Goal: Information Seeking & Learning: Learn about a topic

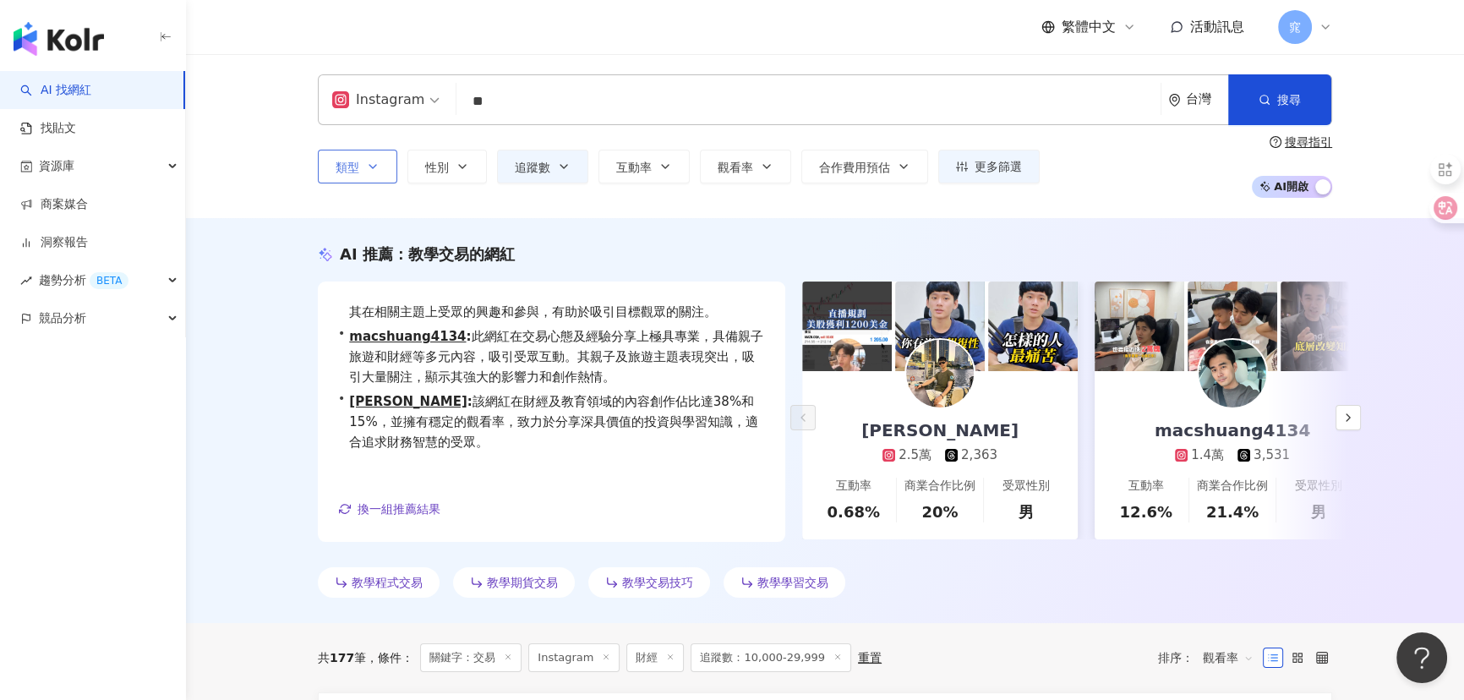
click at [353, 166] on span "類型" at bounding box center [348, 168] width 24 height 14
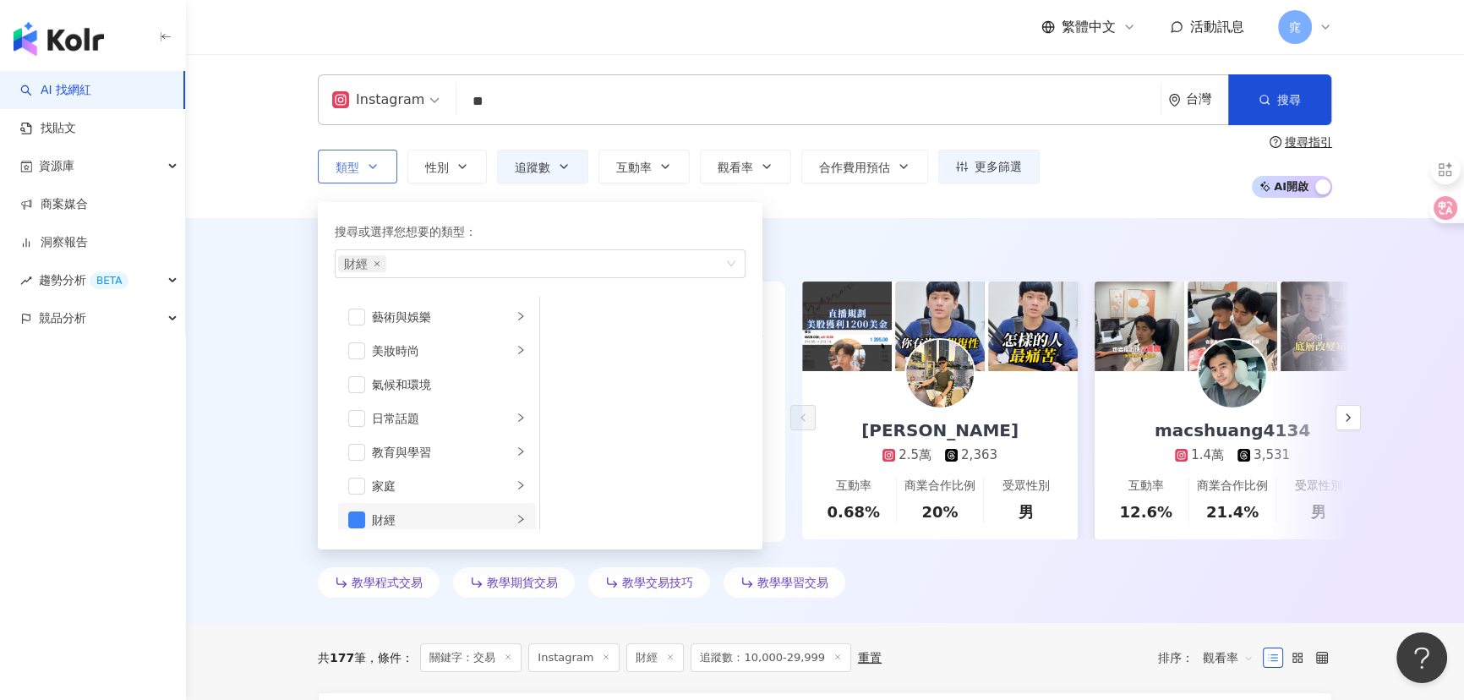
click at [389, 519] on div "財經" at bounding box center [442, 519] width 140 height 19
click at [562, 347] on span "button" at bounding box center [562, 350] width 17 height 17
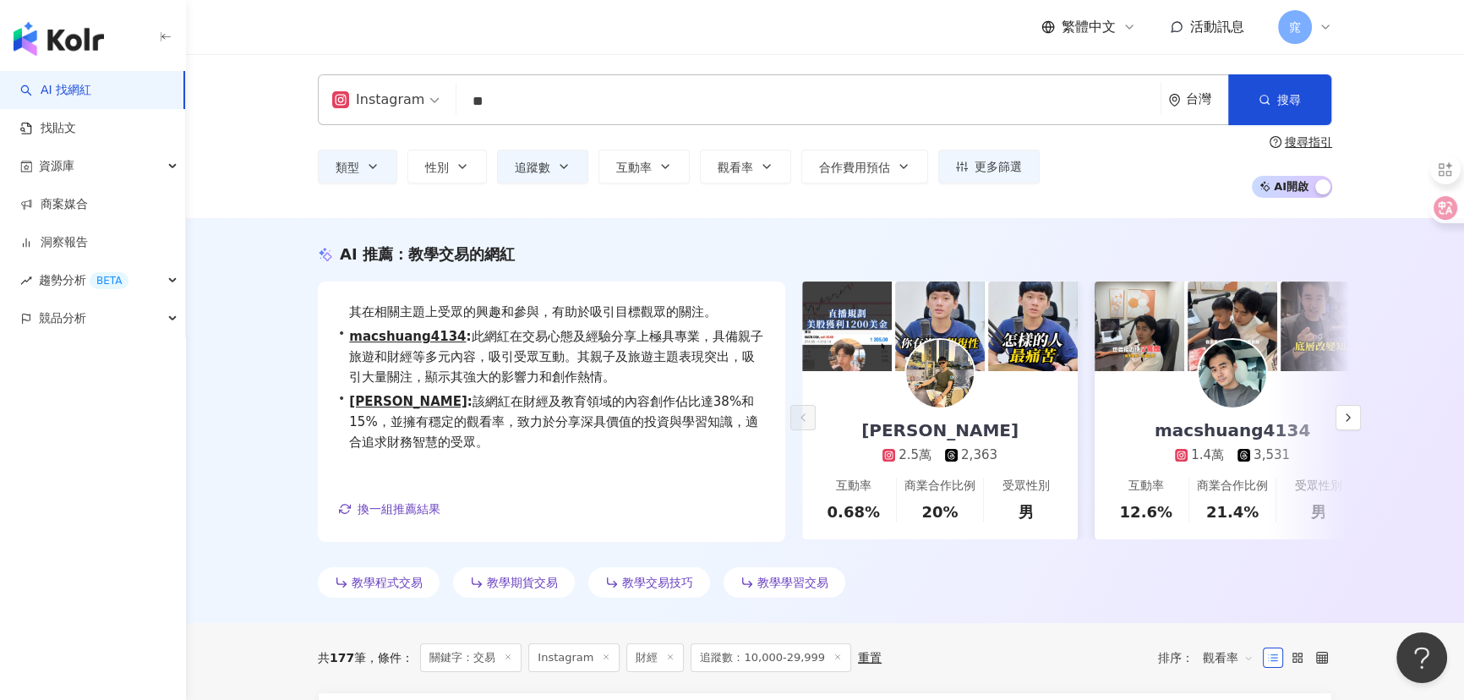
click at [277, 445] on div "AI 推薦 ： 教學交易的網紅 • Steven : 此網紅積極分享交易與賭博的見解，並提供實用的交易規劃與學習資源，涵蓋財經、教育等熱領域。他的內容和互動率…" at bounding box center [825, 420] width 1278 height 405
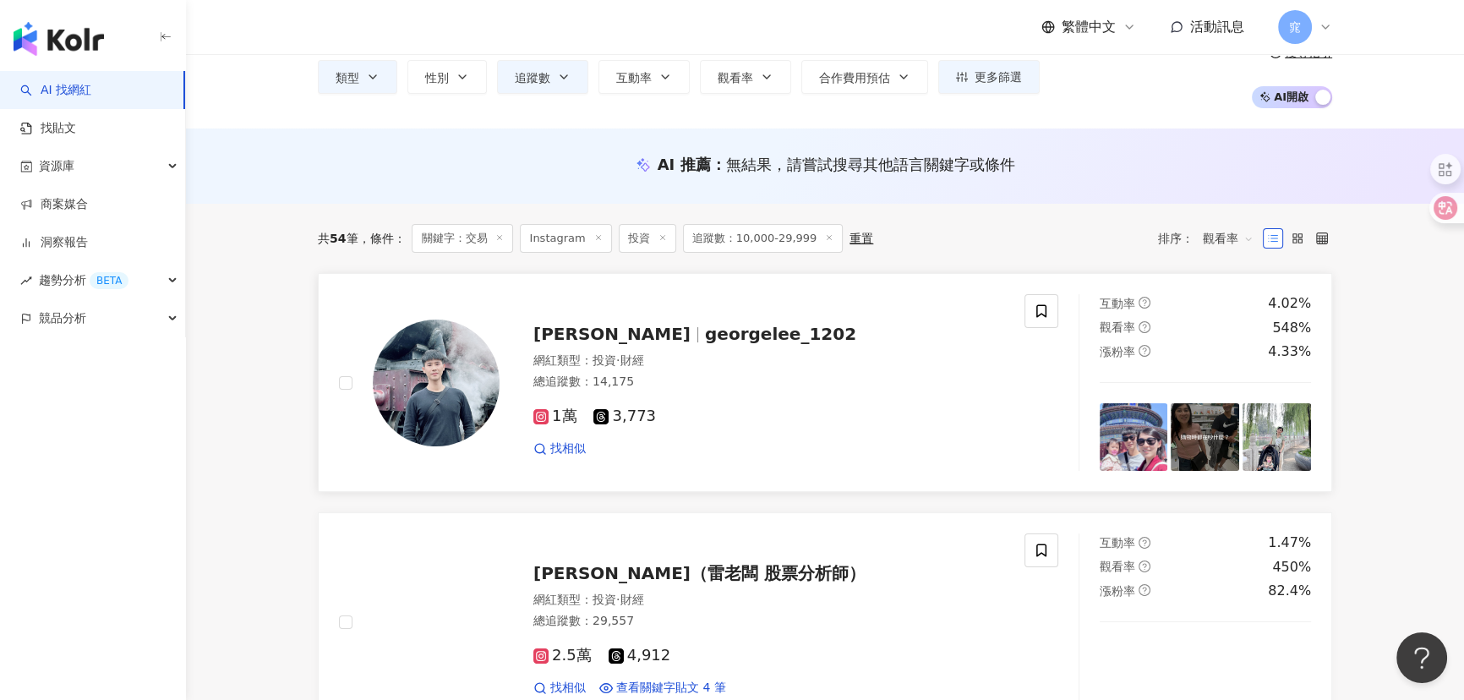
scroll to position [153, 0]
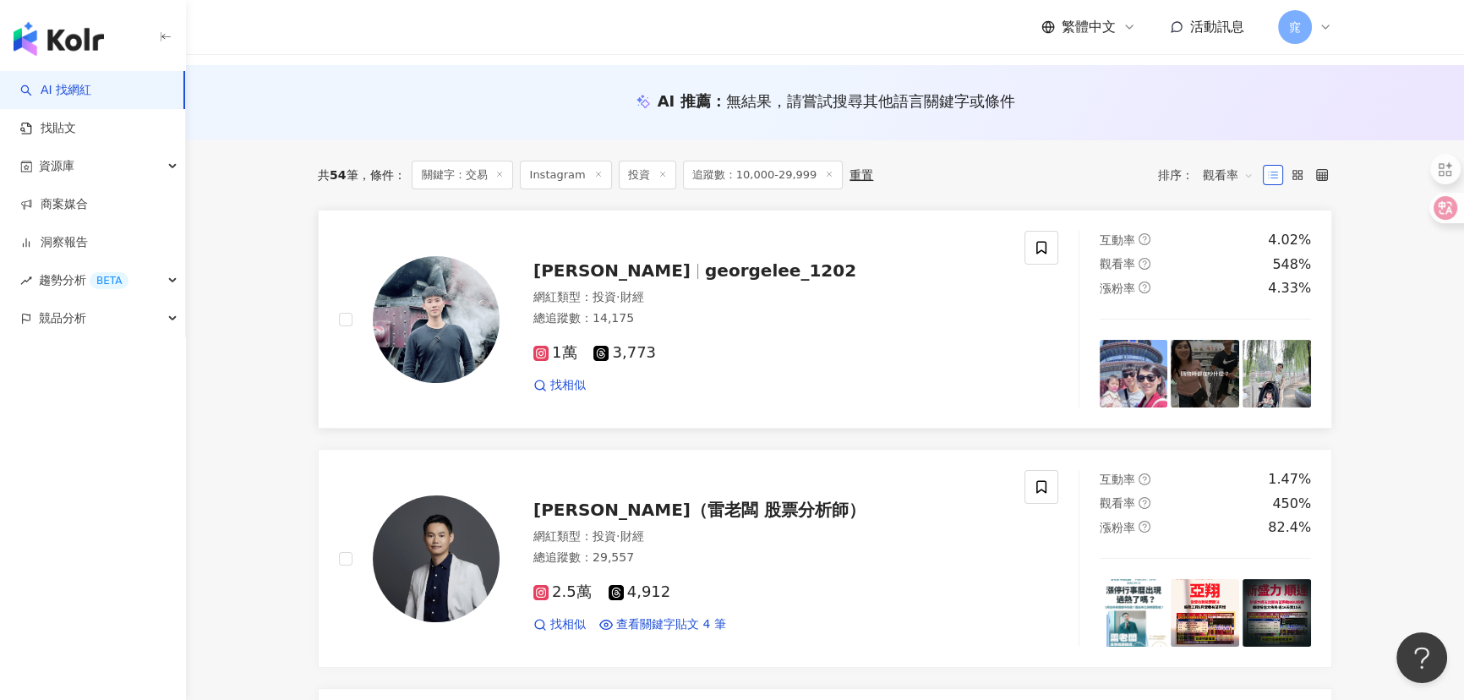
click at [601, 276] on span "George" at bounding box center [619, 270] width 172 height 20
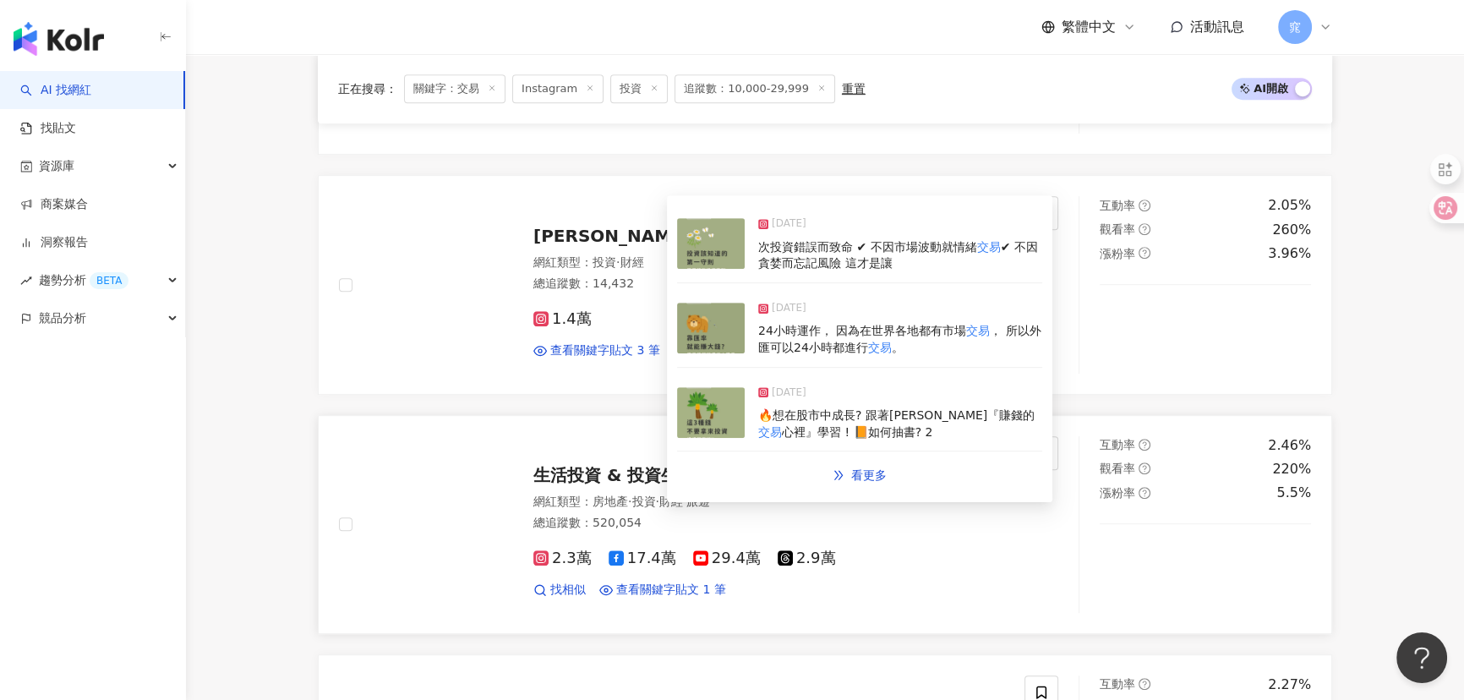
scroll to position [1152, 0]
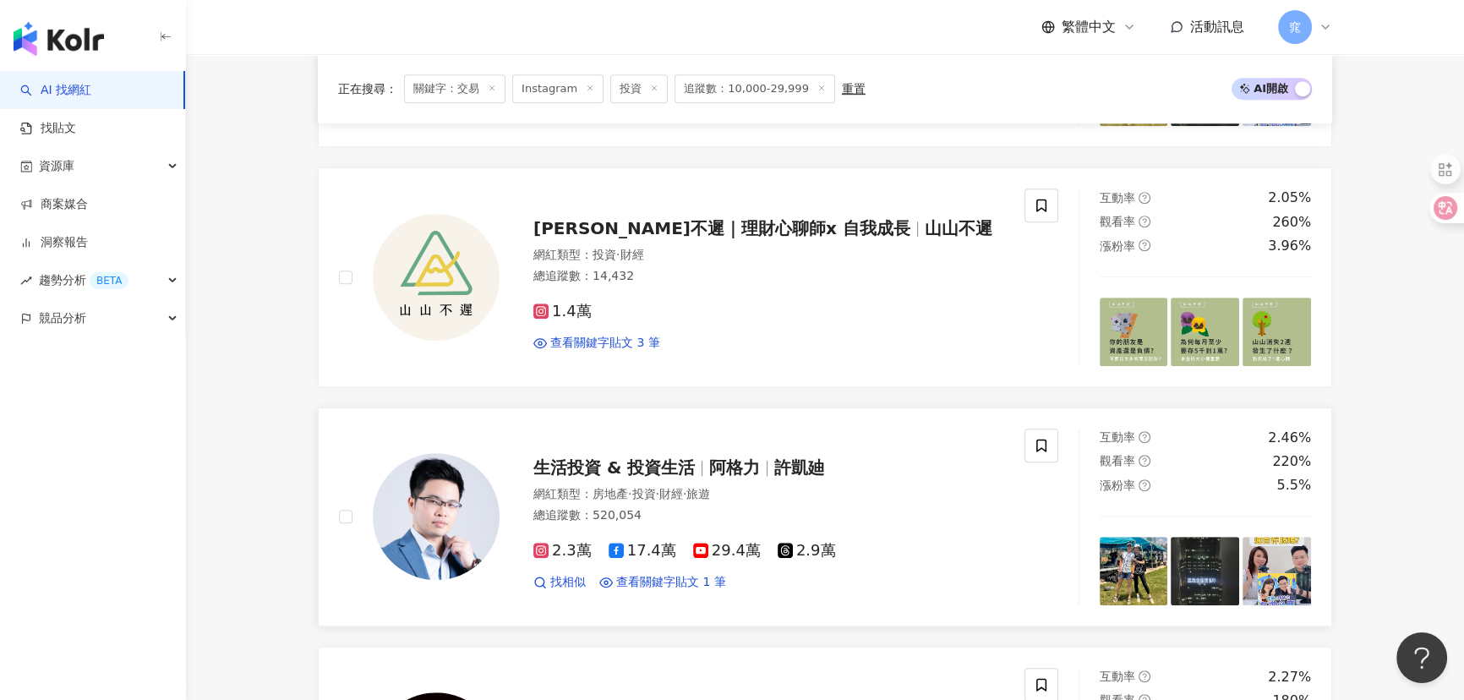
click at [625, 466] on span "生活投資 & 投資生活" at bounding box center [613, 467] width 161 height 20
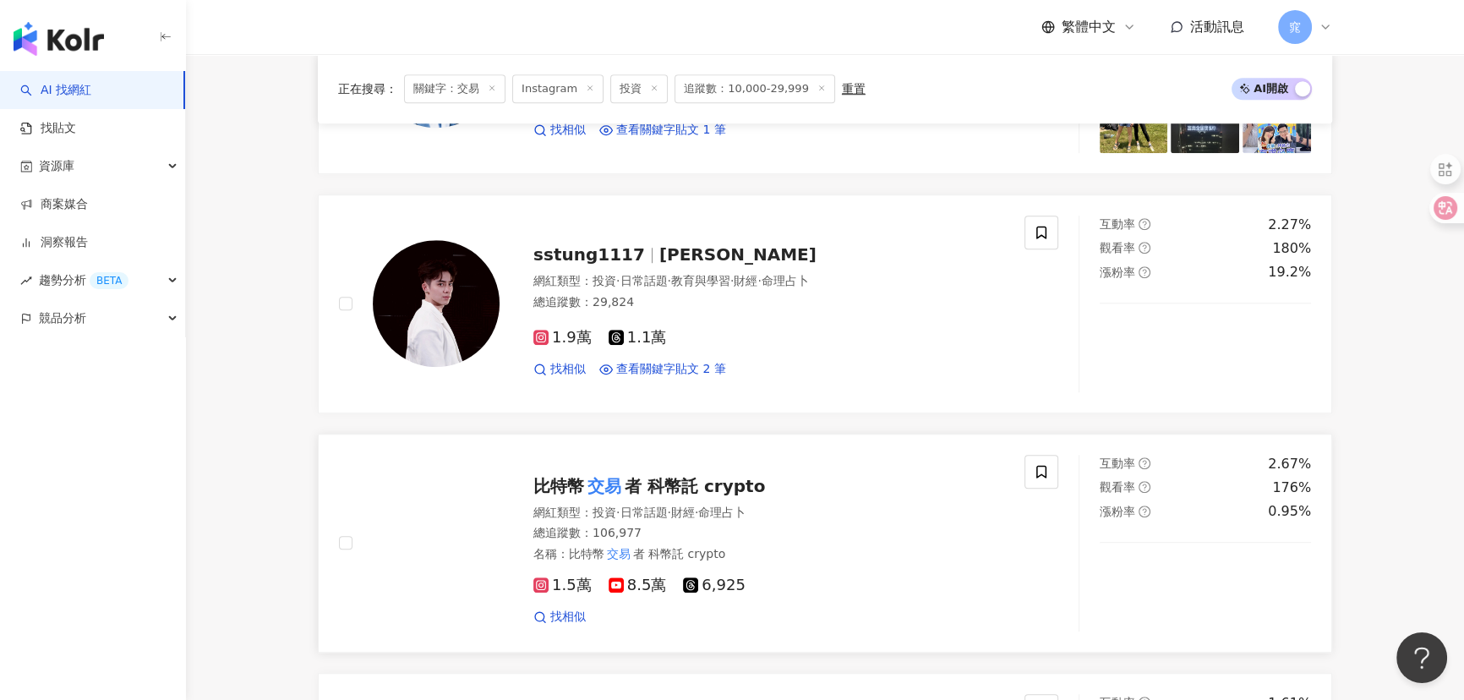
scroll to position [1613, 0]
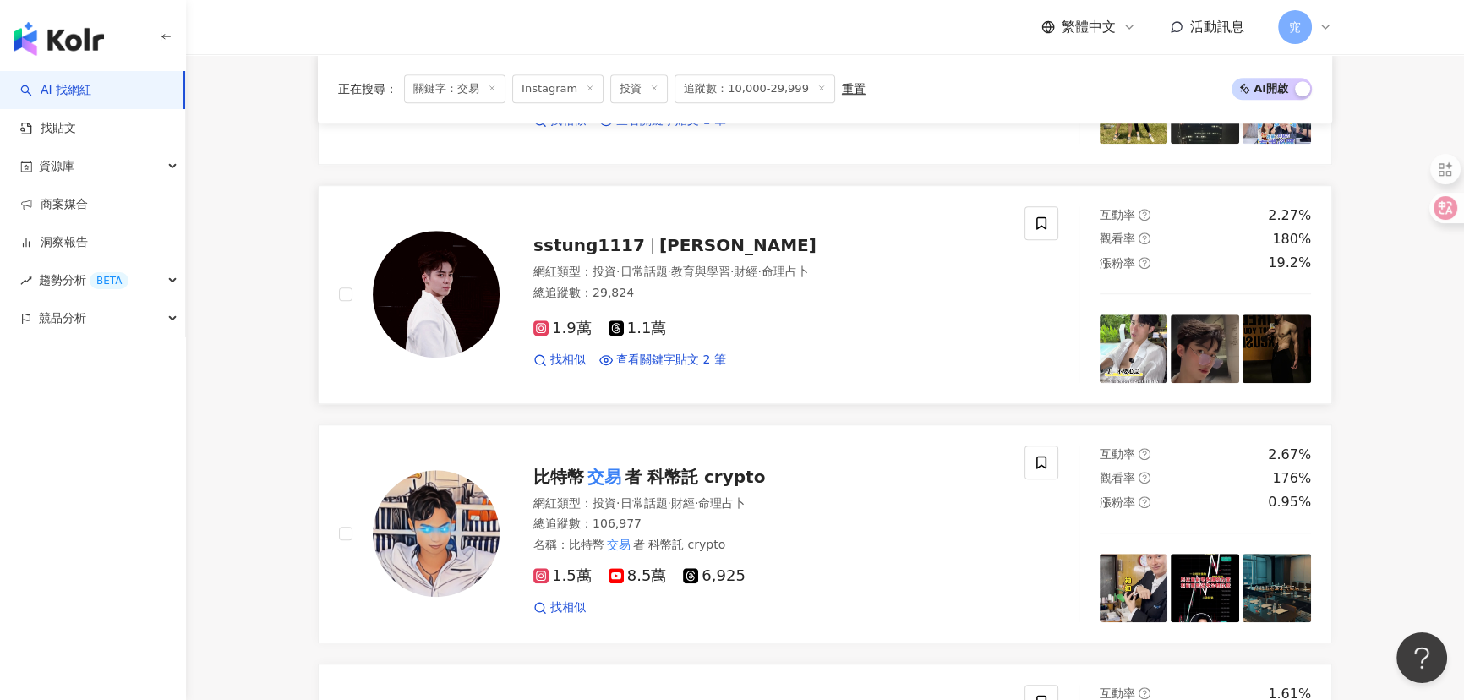
click at [629, 247] on span "sstung1117" at bounding box center [596, 245] width 126 height 20
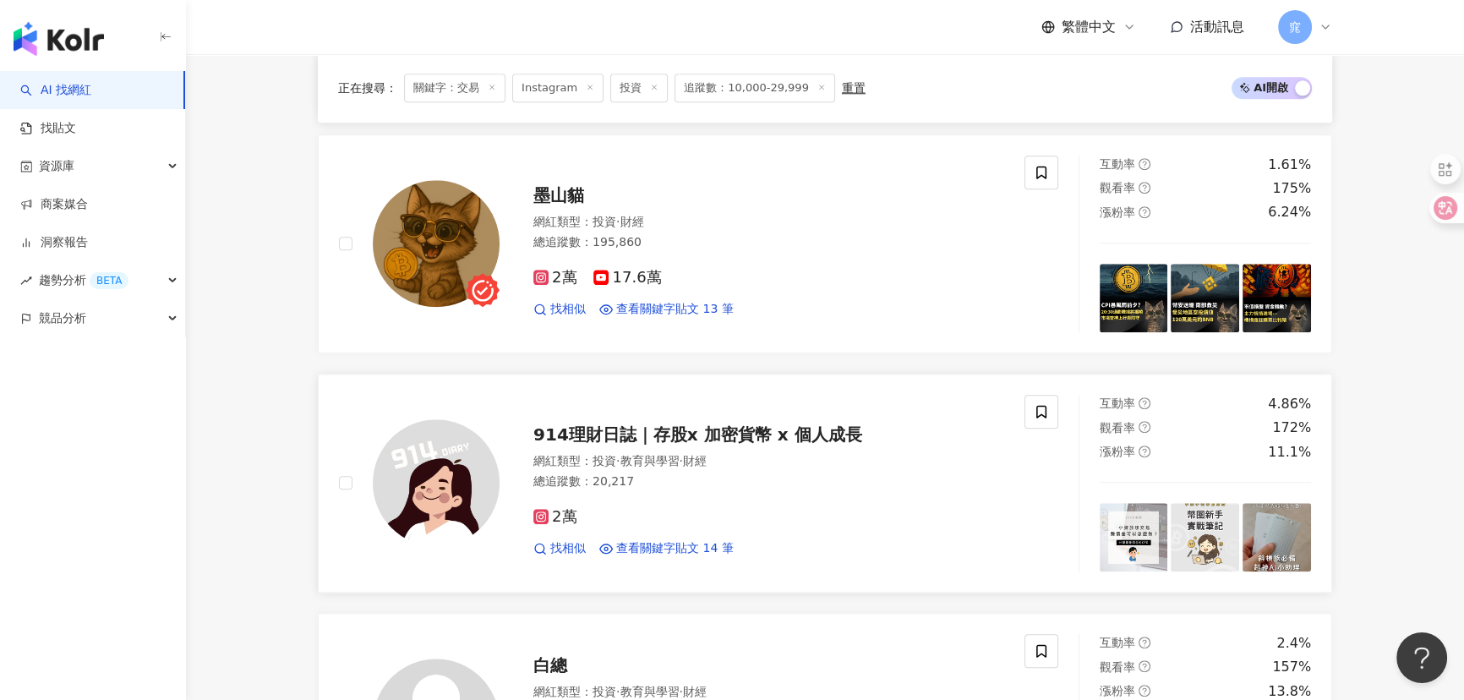
scroll to position [2151, 0]
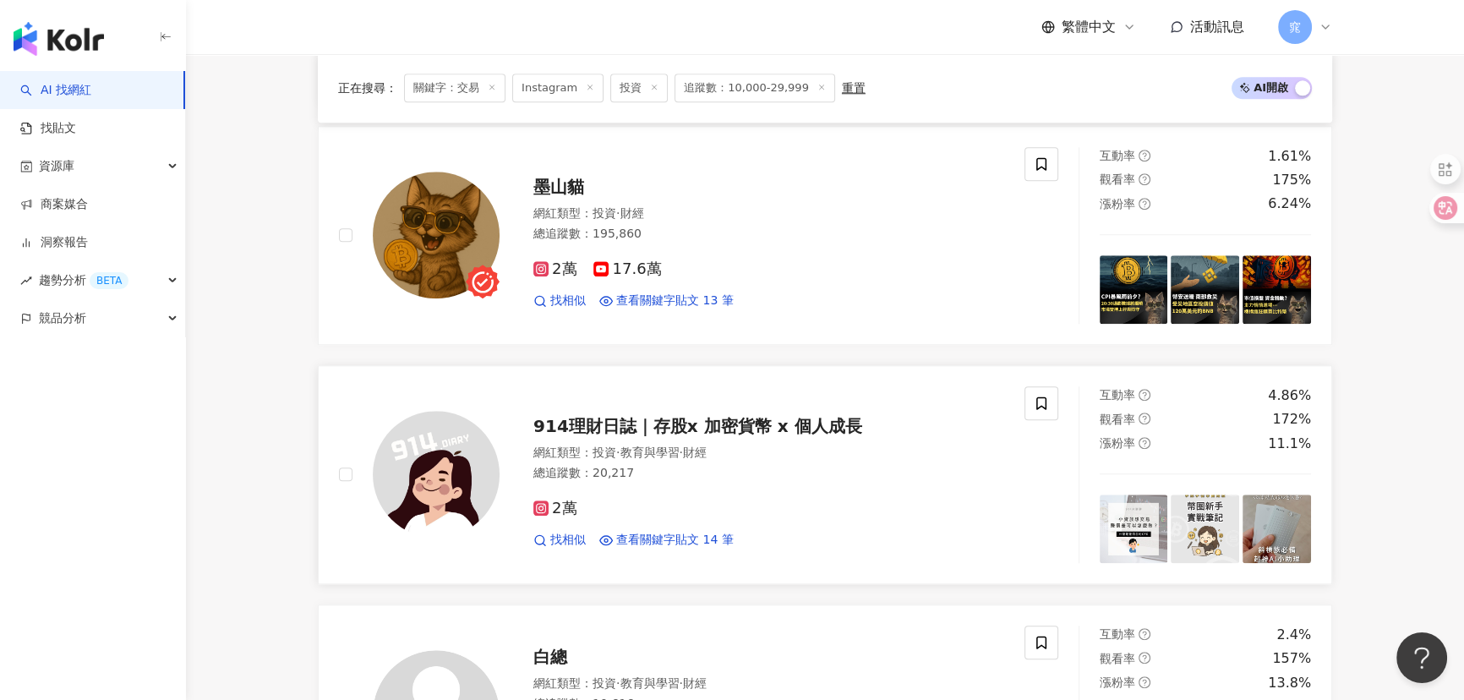
click at [654, 420] on span "914理財日誌｜存股x 加密貨幣 x 個人成長" at bounding box center [697, 426] width 328 height 20
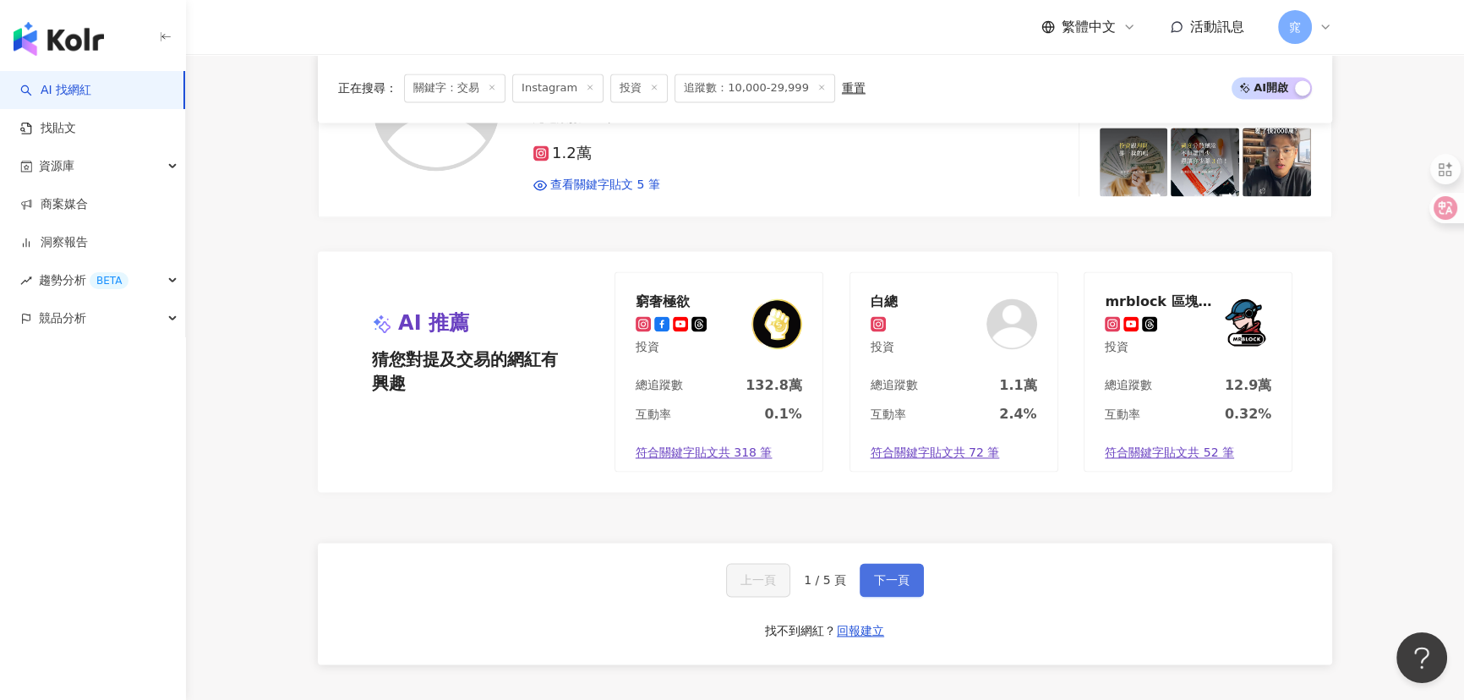
click at [893, 565] on button "下一頁" at bounding box center [891, 580] width 64 height 34
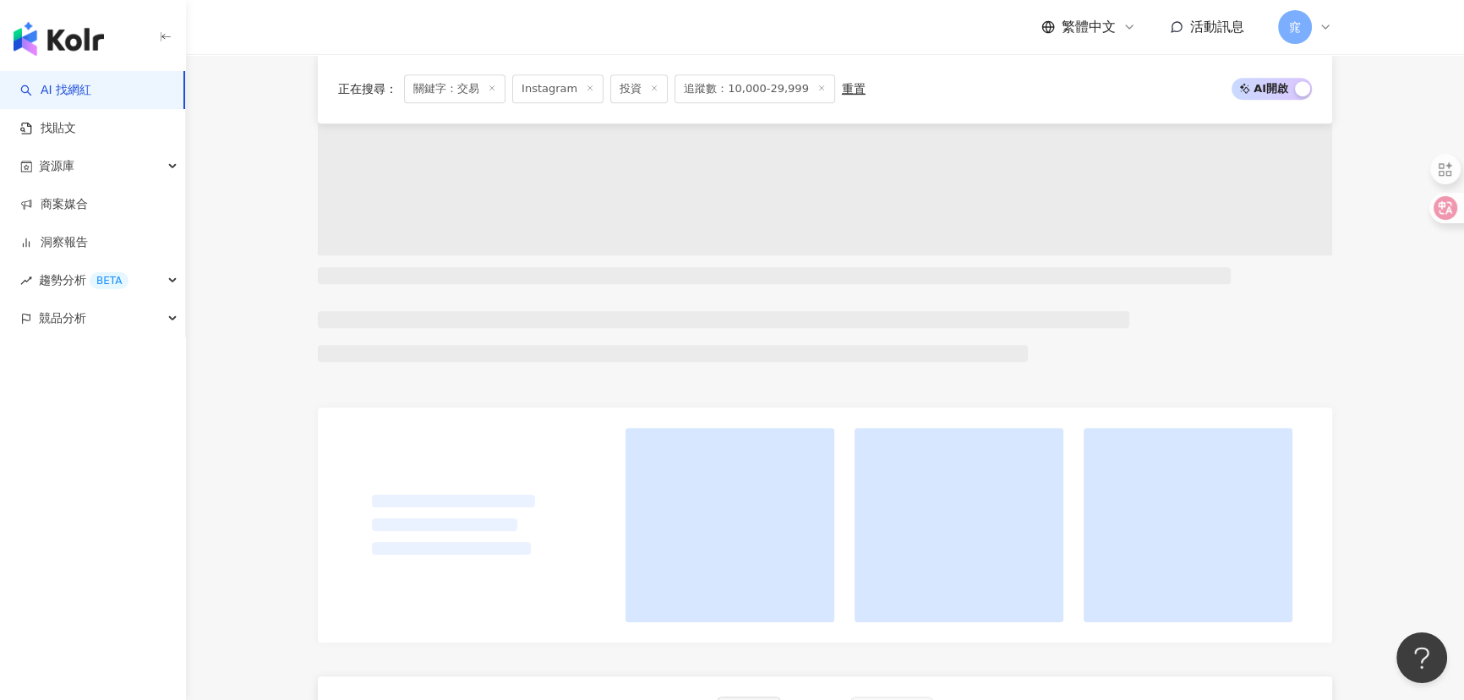
scroll to position [898, 0]
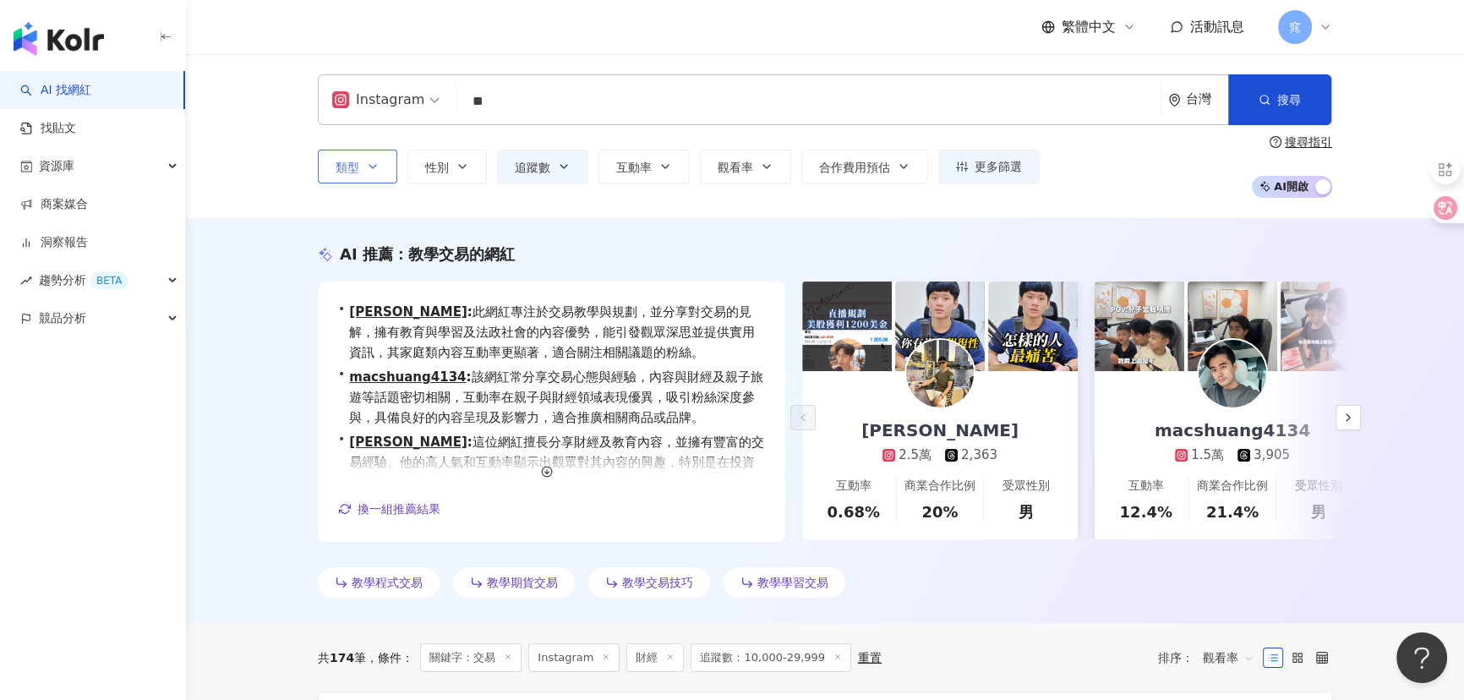
click at [362, 157] on button "類型" at bounding box center [357, 167] width 79 height 34
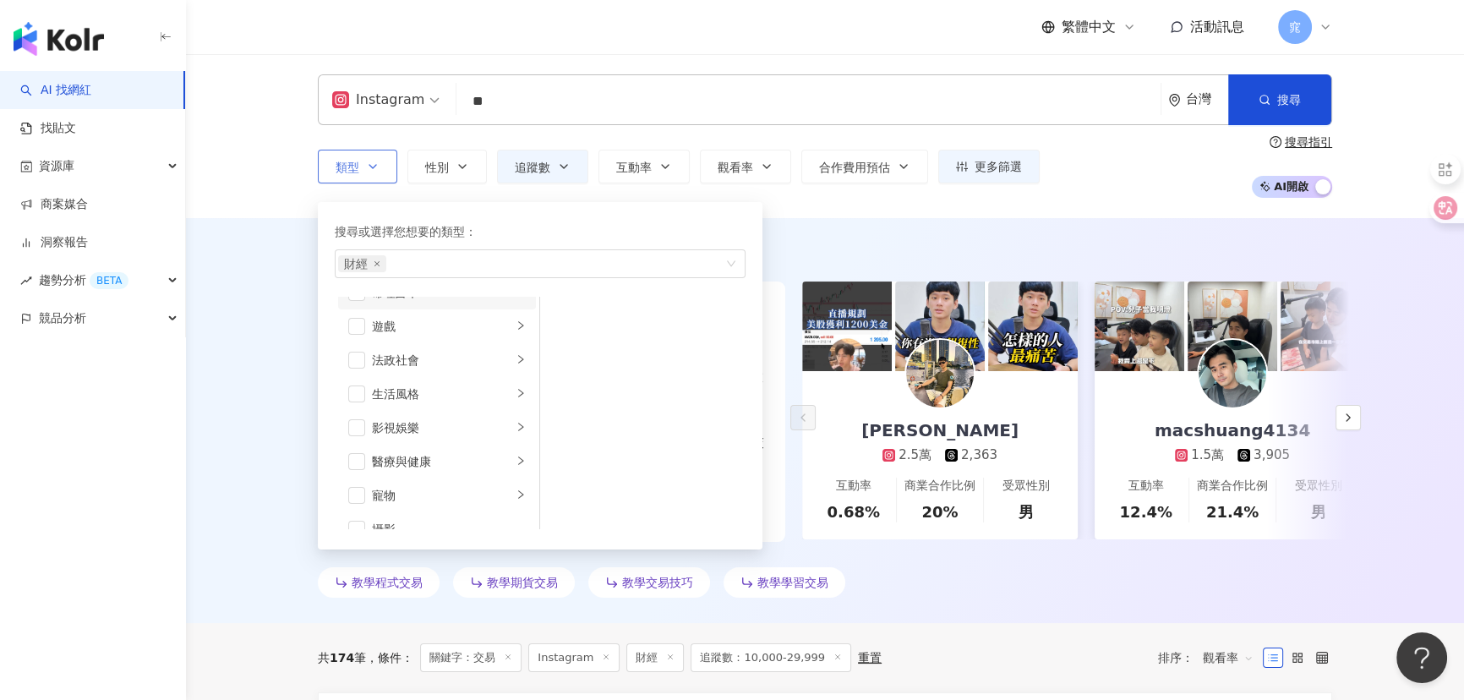
scroll to position [153, 0]
click at [396, 367] on div "財經" at bounding box center [442, 366] width 140 height 19
click at [581, 348] on div "房地產" at bounding box center [654, 350] width 155 height 19
click at [242, 401] on div "AI 推薦 ： 教學交易的網紅 • Steven : 此網紅專注於交易教學與規劃，並分享對交易的見解，擁有教育與學習及法政社會的內容優勢，能引發觀眾深思並提供…" at bounding box center [825, 420] width 1278 height 405
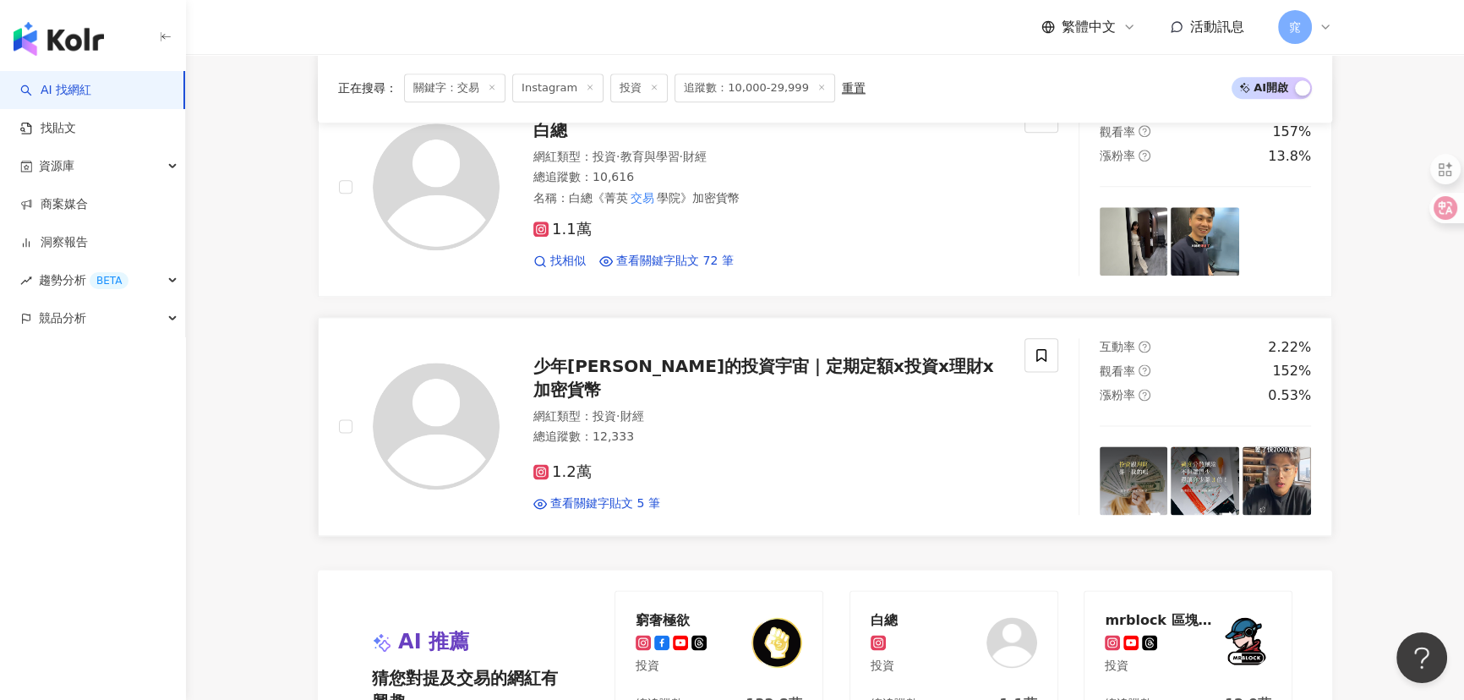
scroll to position [2649, 0]
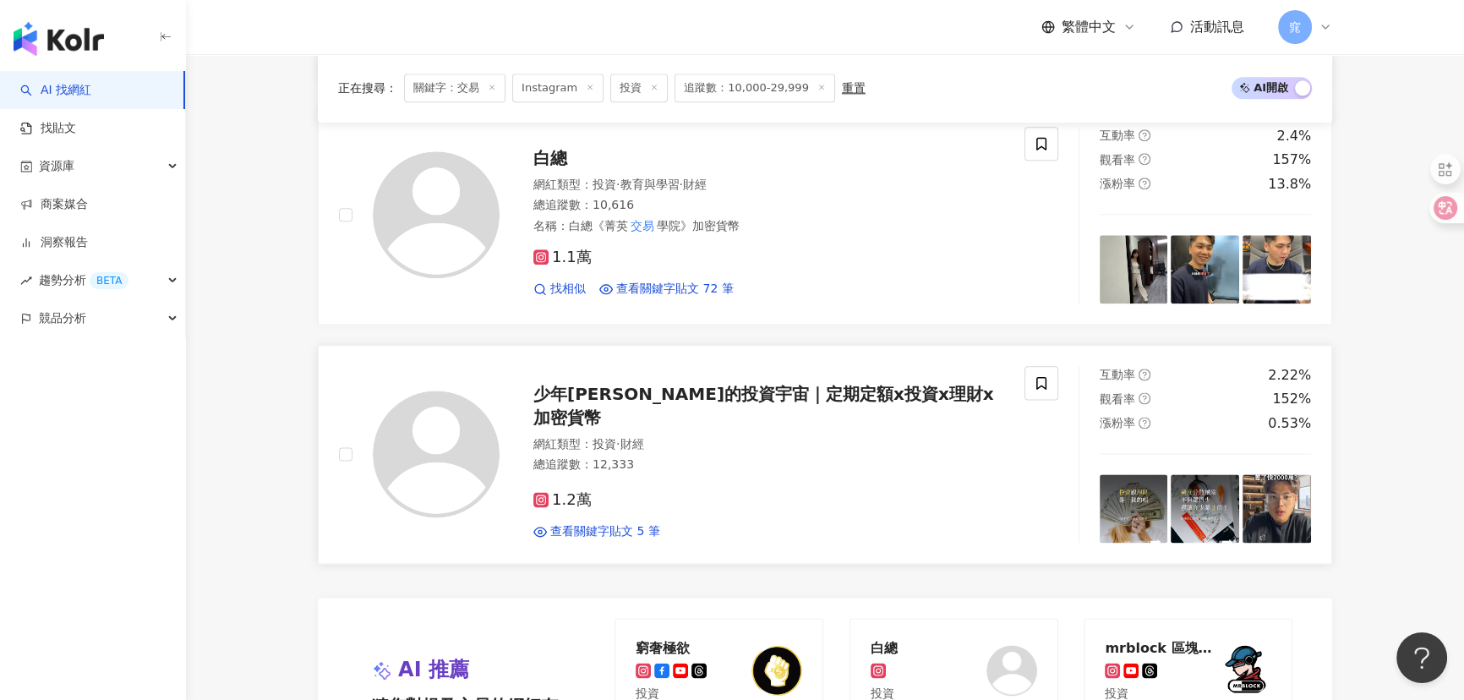
click at [584, 385] on div "少年Sam的投資宇宙｜定期定額x投資x理財x加密貨幣 網紅類型 ： 投資 · 財經 總追蹤數 ： 12,333 1.2萬 查看關鍵字貼文 5 筆" at bounding box center [751, 454] width 505 height 172
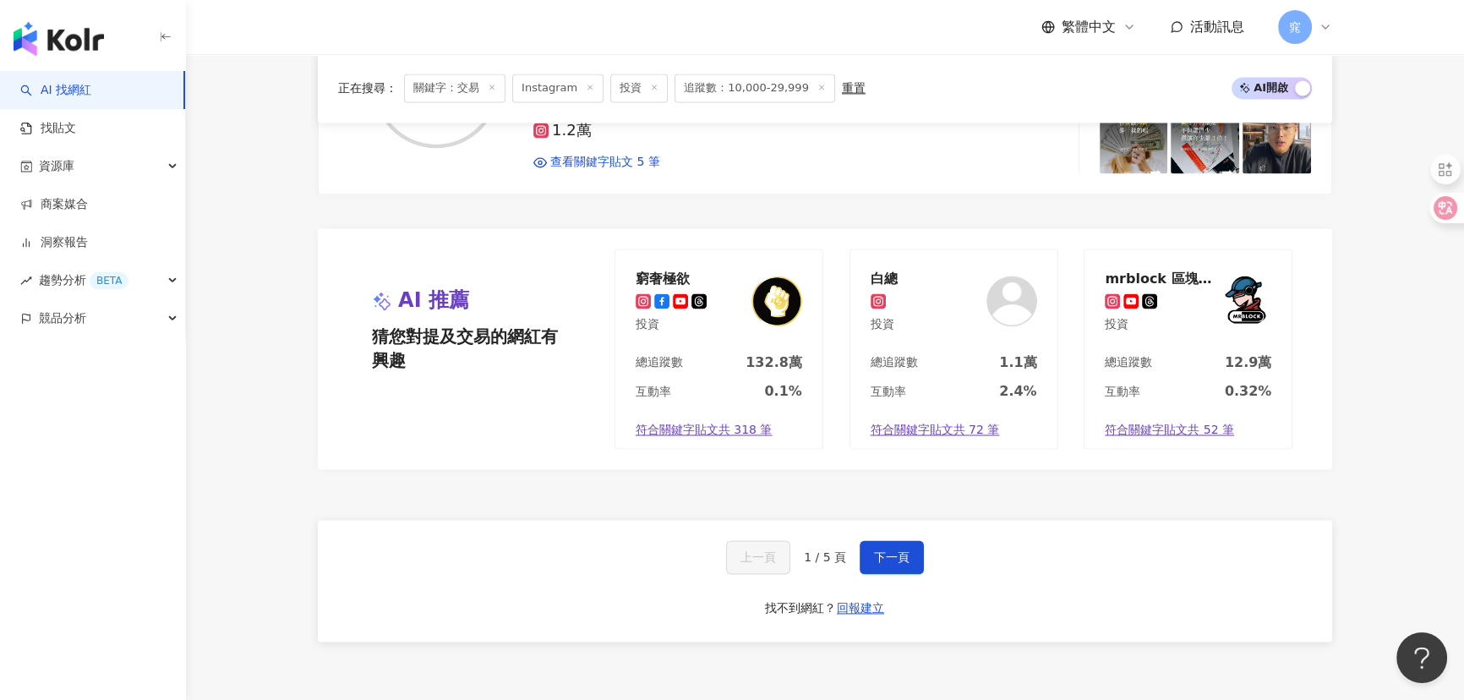
scroll to position [3034, 0]
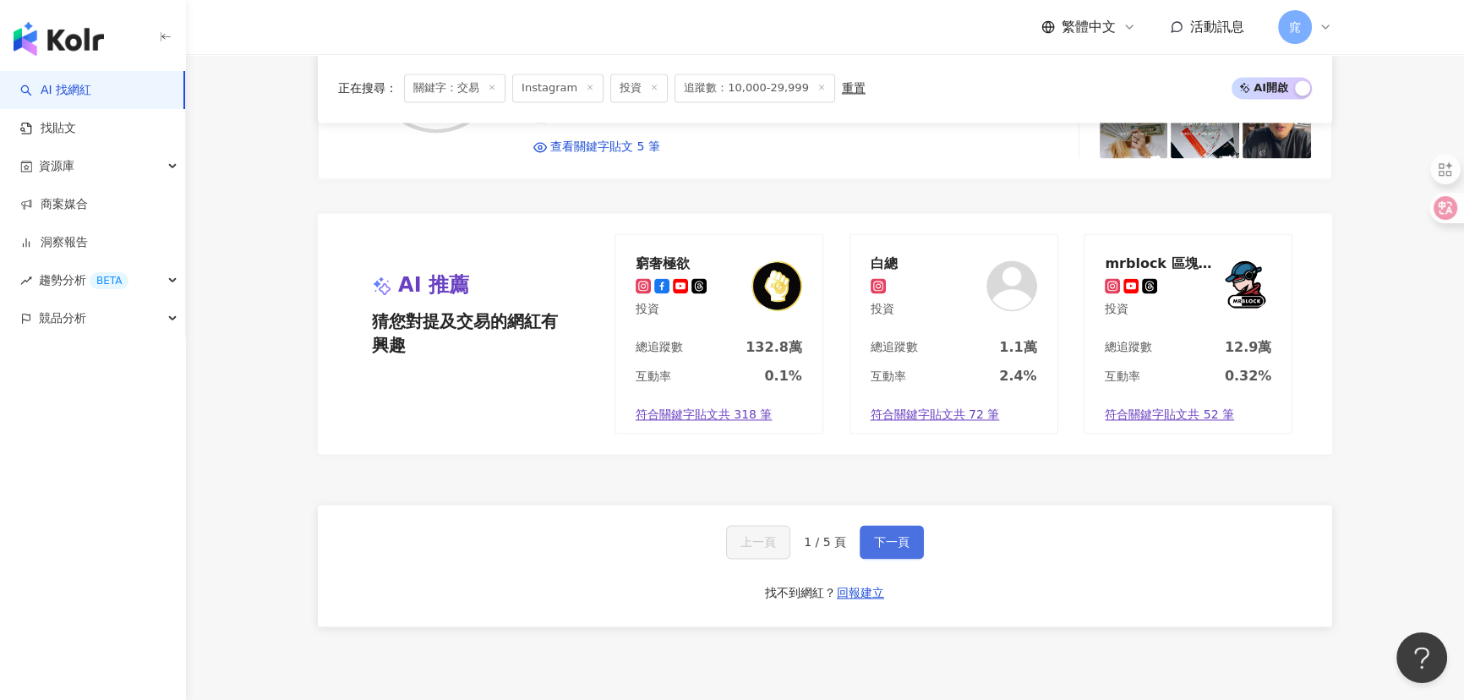
click at [885, 535] on span "下一頁" at bounding box center [891, 542] width 35 height 14
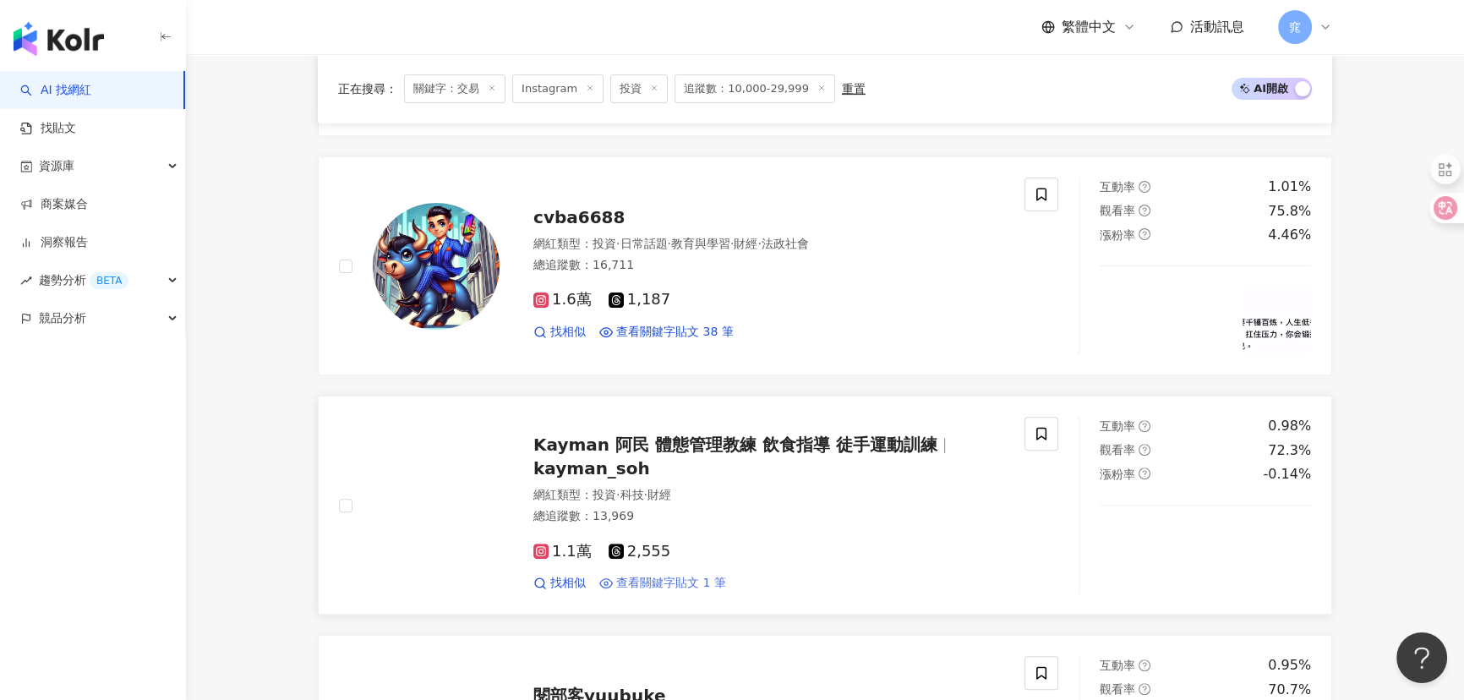
scroll to position [768, 0]
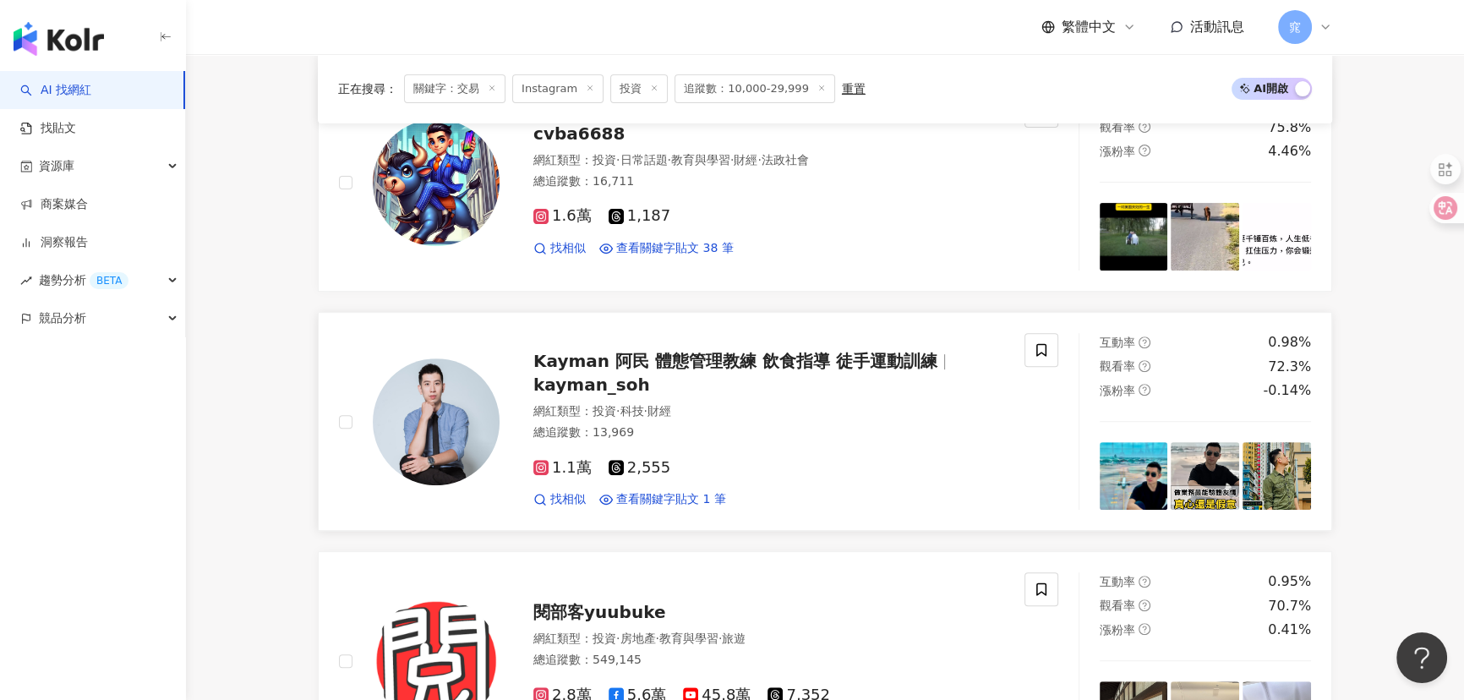
click at [619, 366] on span "Kayman 阿民 體態管理教練 飲食指導 徒手運動訓練" at bounding box center [735, 361] width 404 height 20
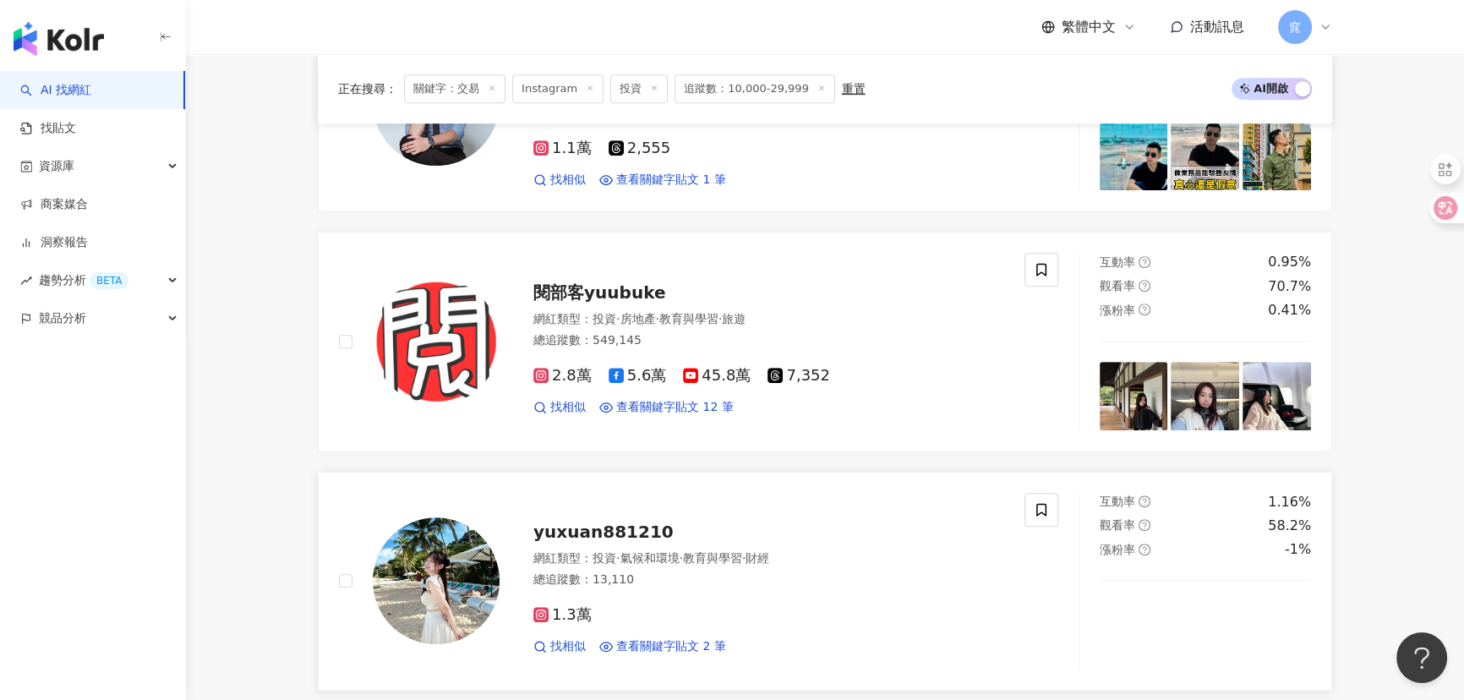
scroll to position [1229, 0]
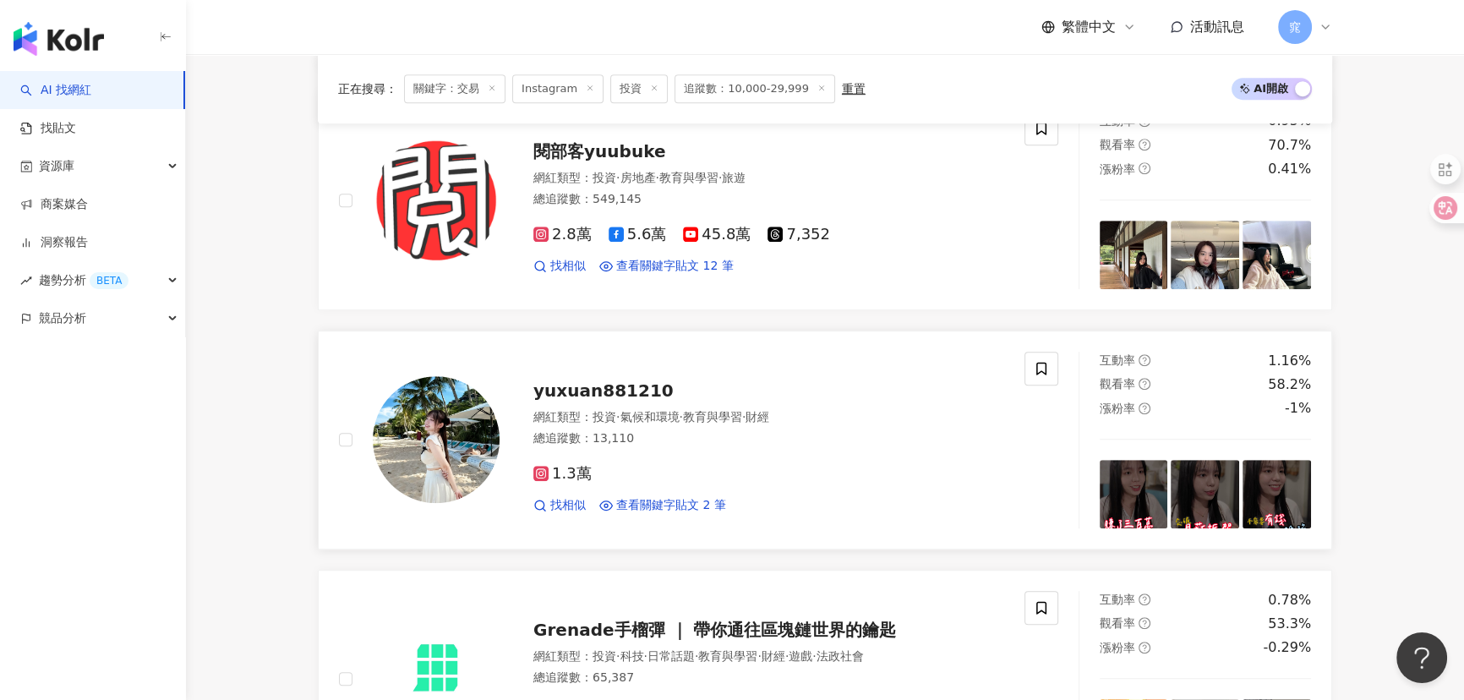
click at [576, 383] on span "yuxuan881210" at bounding box center [603, 390] width 140 height 20
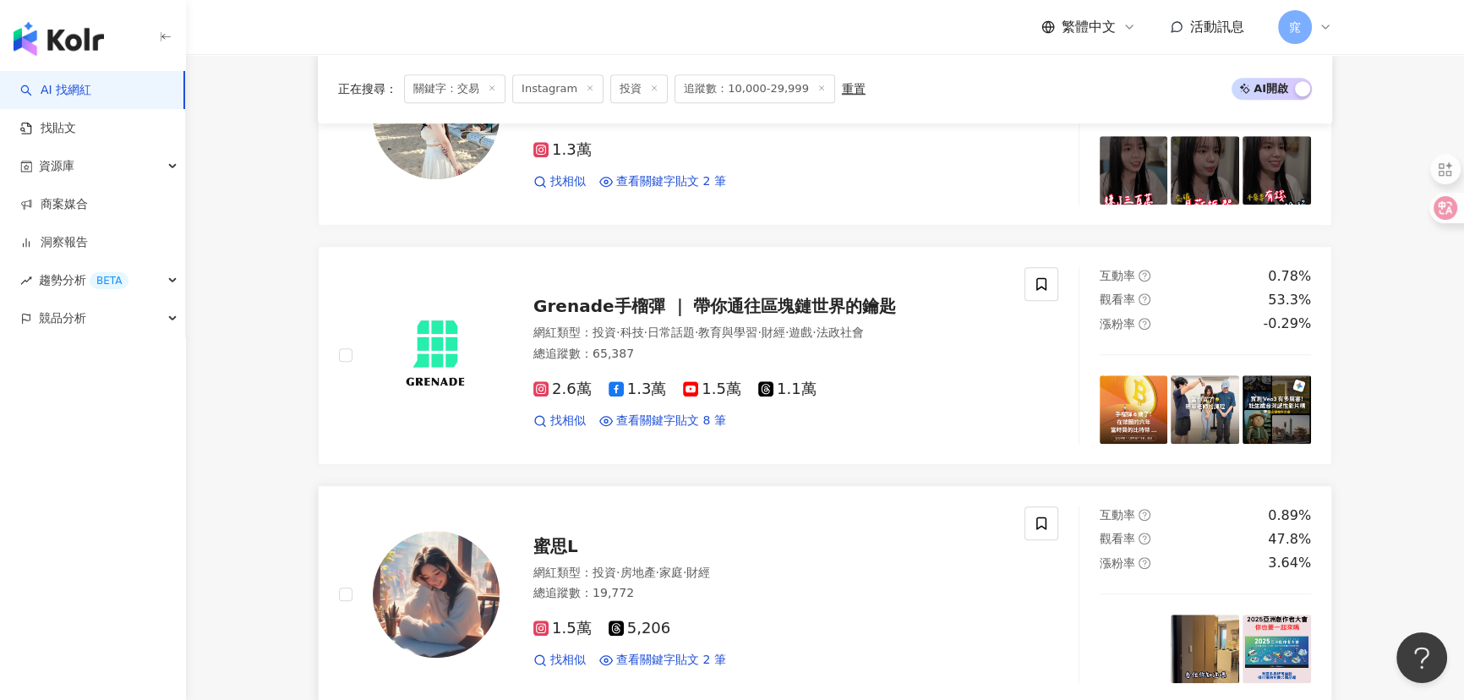
scroll to position [1690, 0]
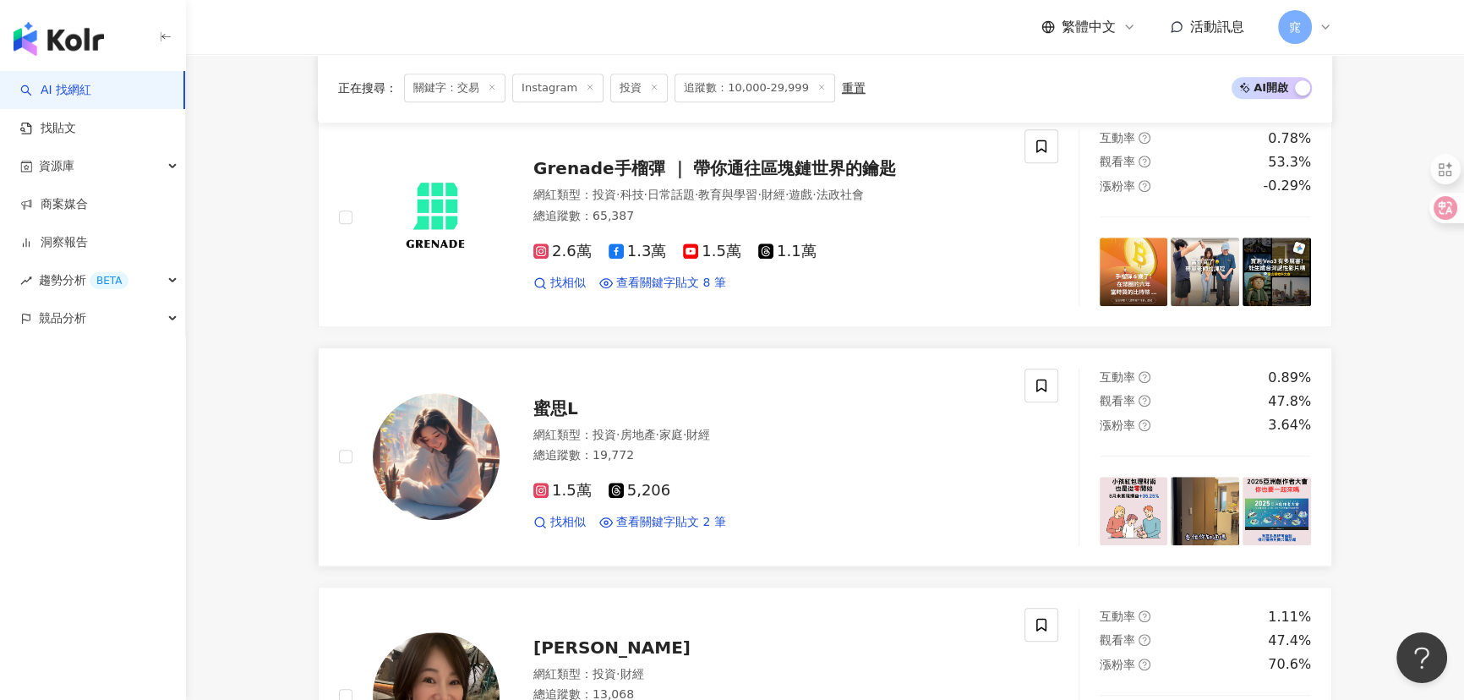
click at [554, 401] on span "蜜思L" at bounding box center [555, 408] width 45 height 20
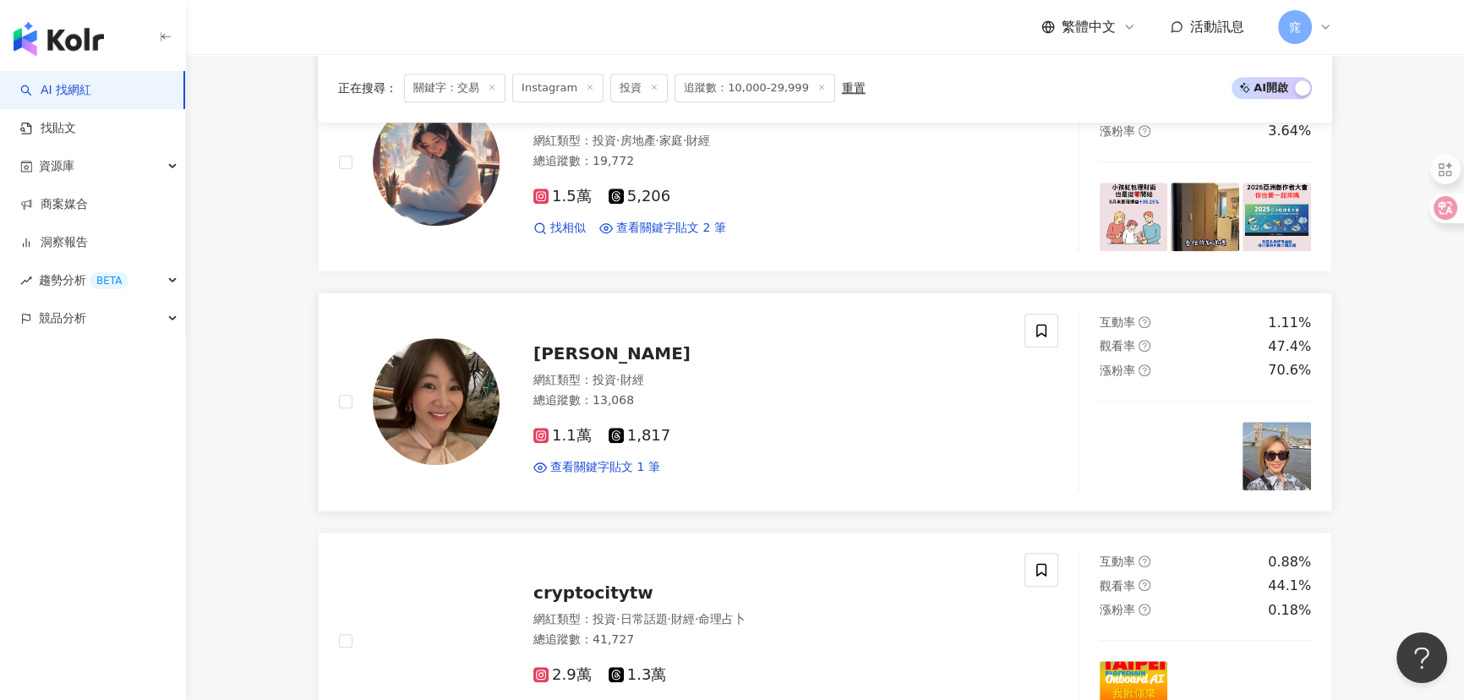
scroll to position [1997, 0]
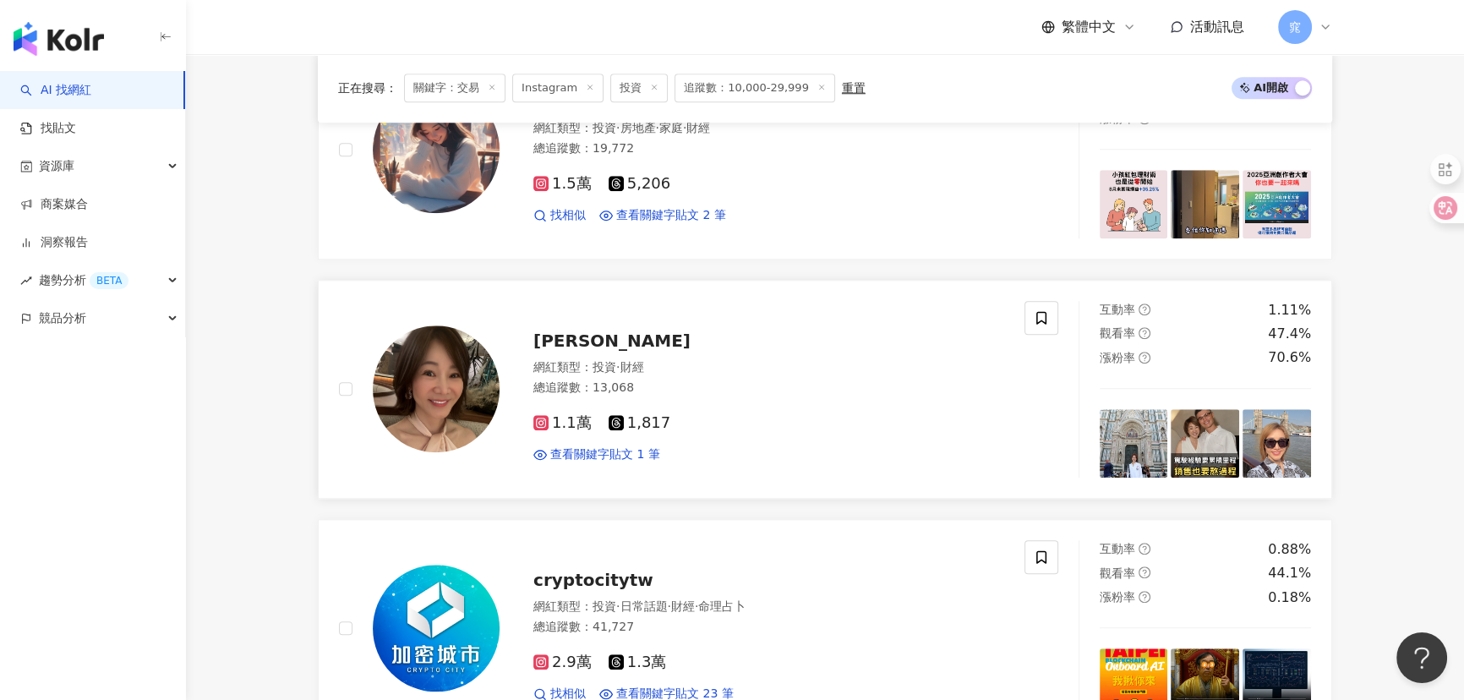
click at [582, 339] on span "Megan 曾竹君" at bounding box center [611, 340] width 157 height 20
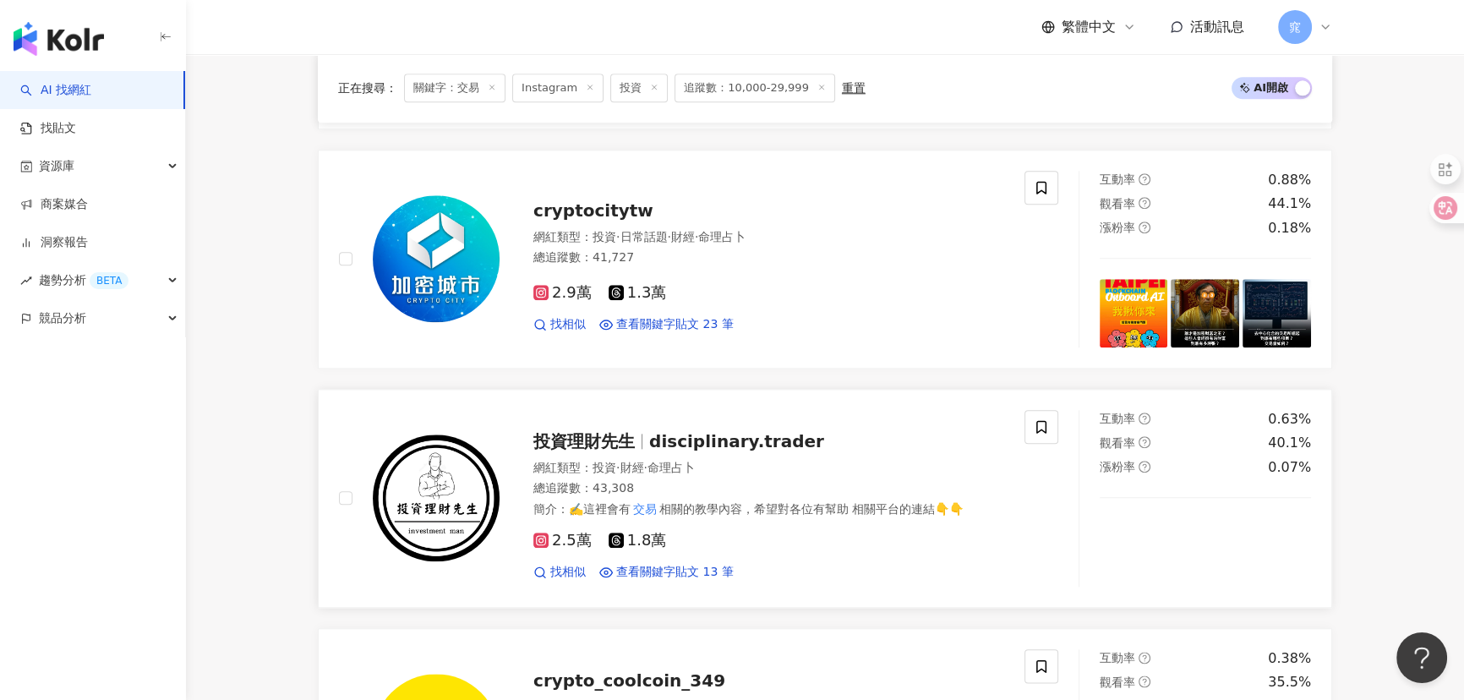
scroll to position [2382, 0]
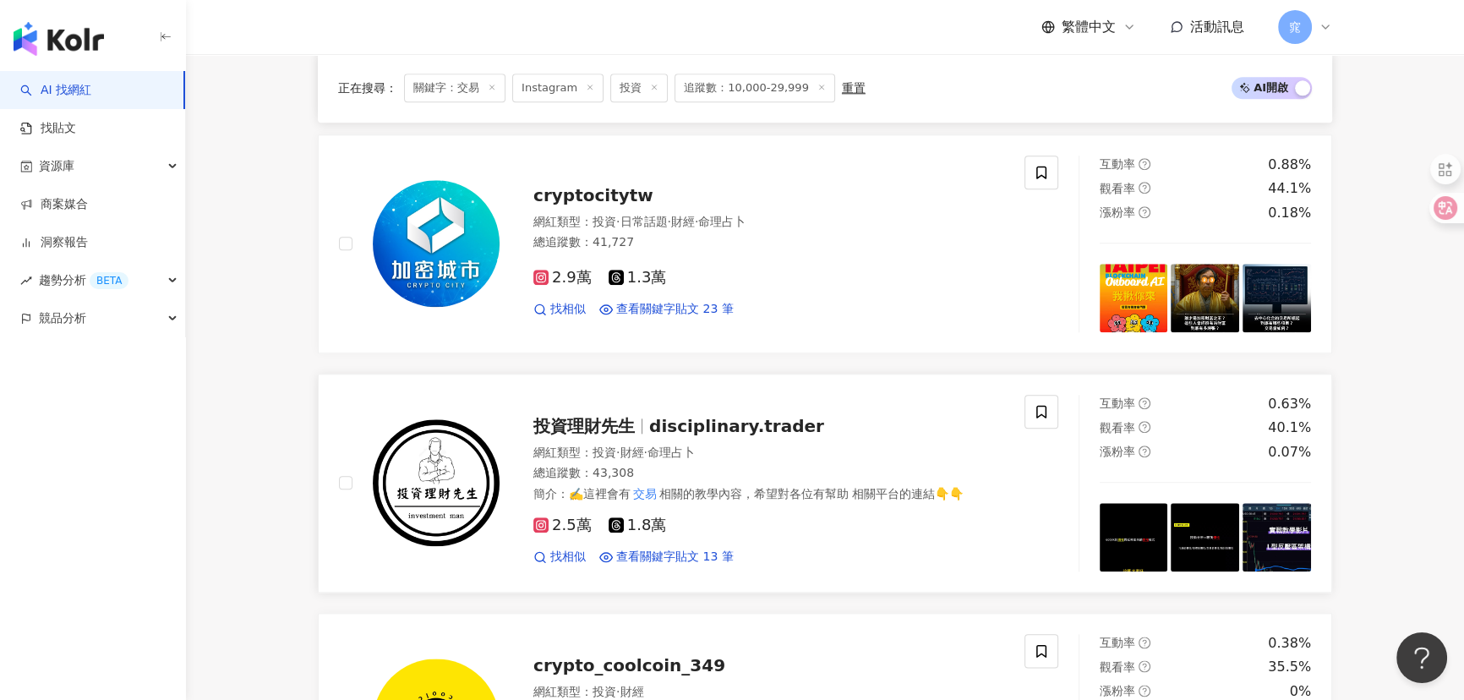
click at [634, 434] on span "投資理財先生" at bounding box center [583, 426] width 101 height 20
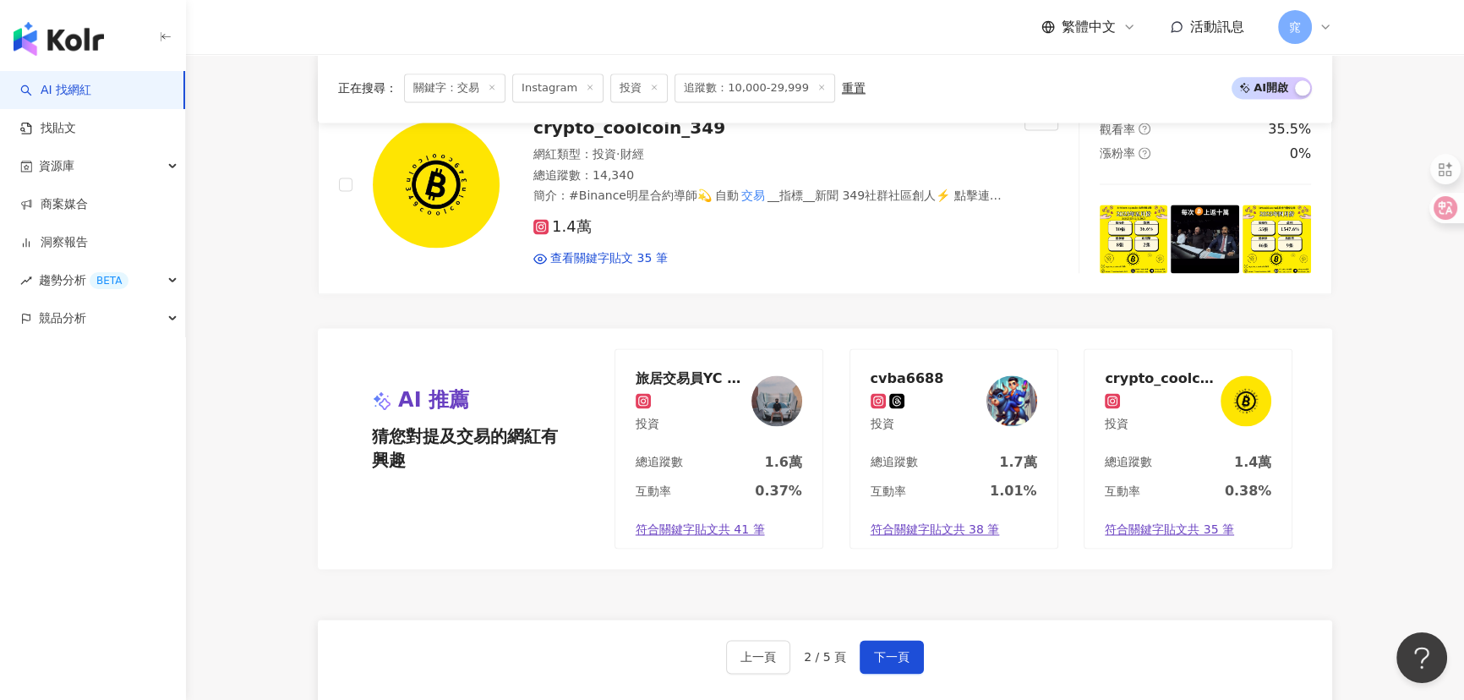
scroll to position [3187, 0]
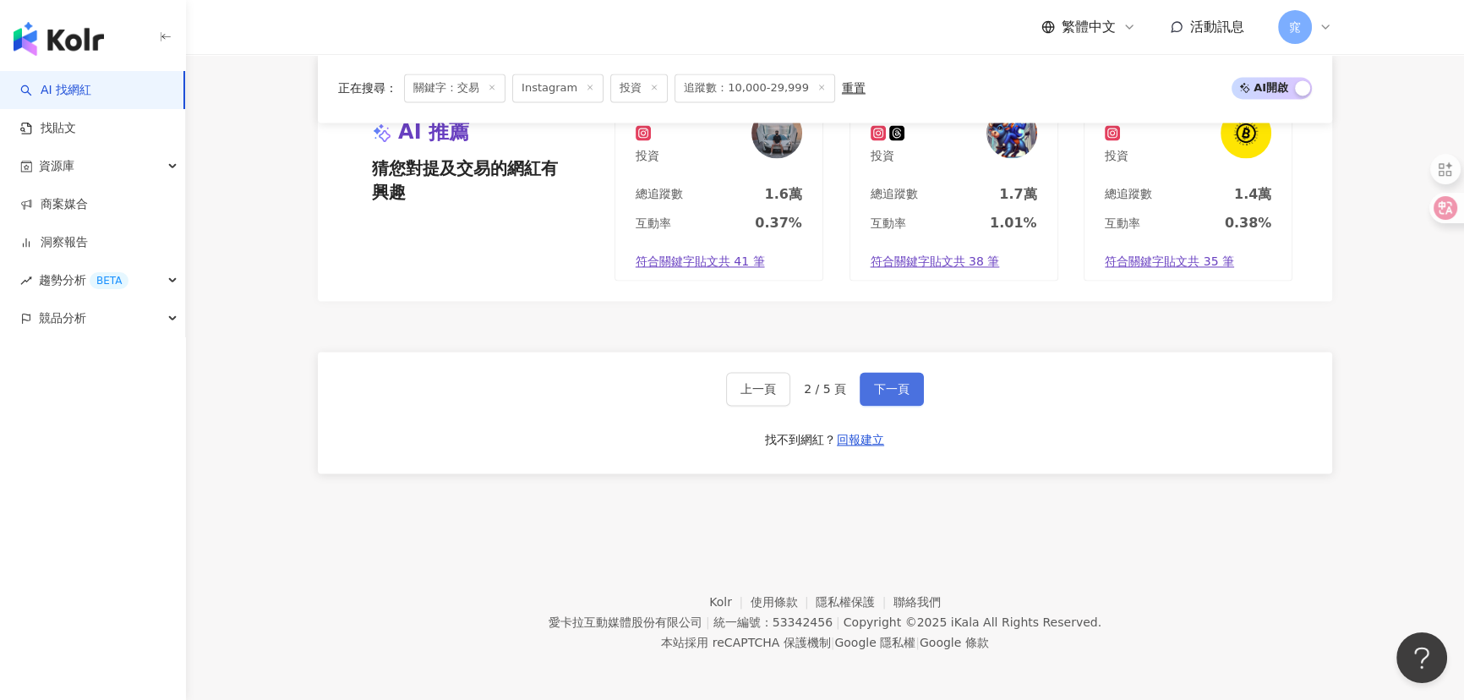
click at [893, 387] on span "下一頁" at bounding box center [891, 389] width 35 height 14
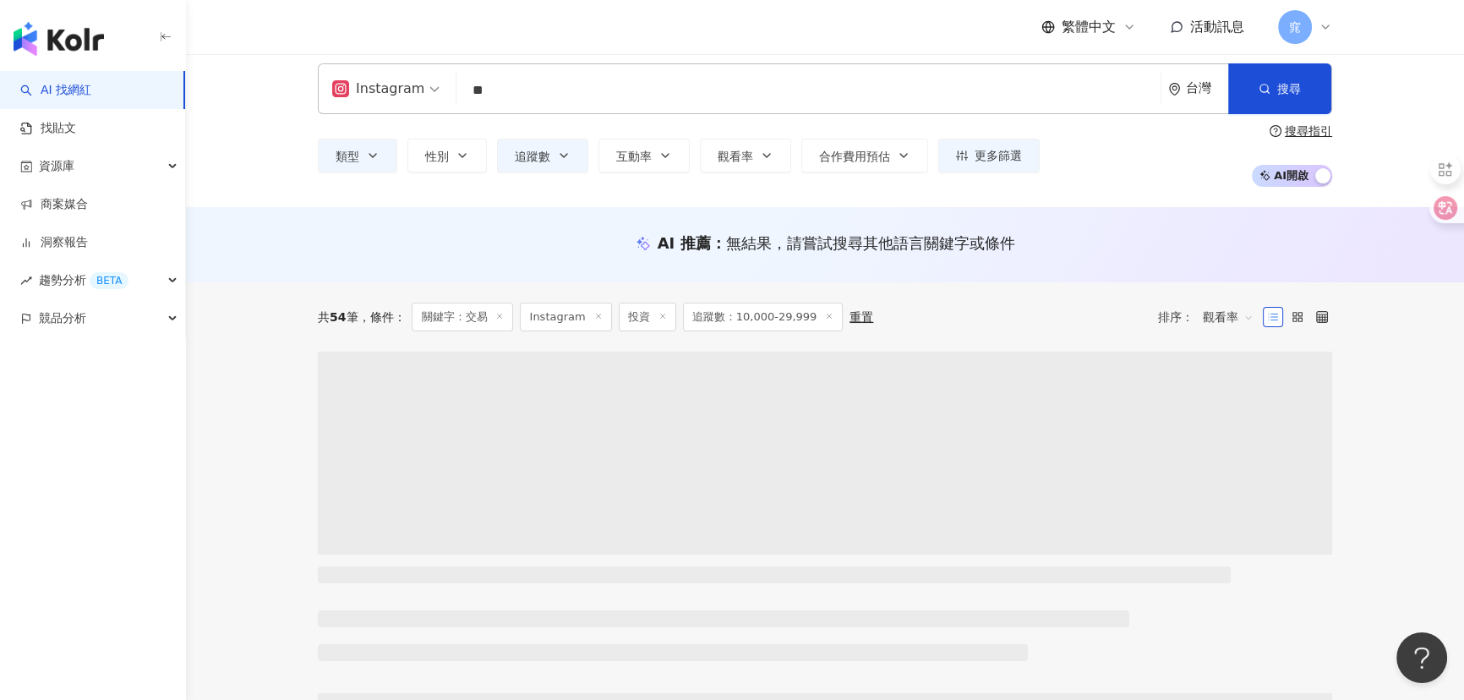
scroll to position [0, 0]
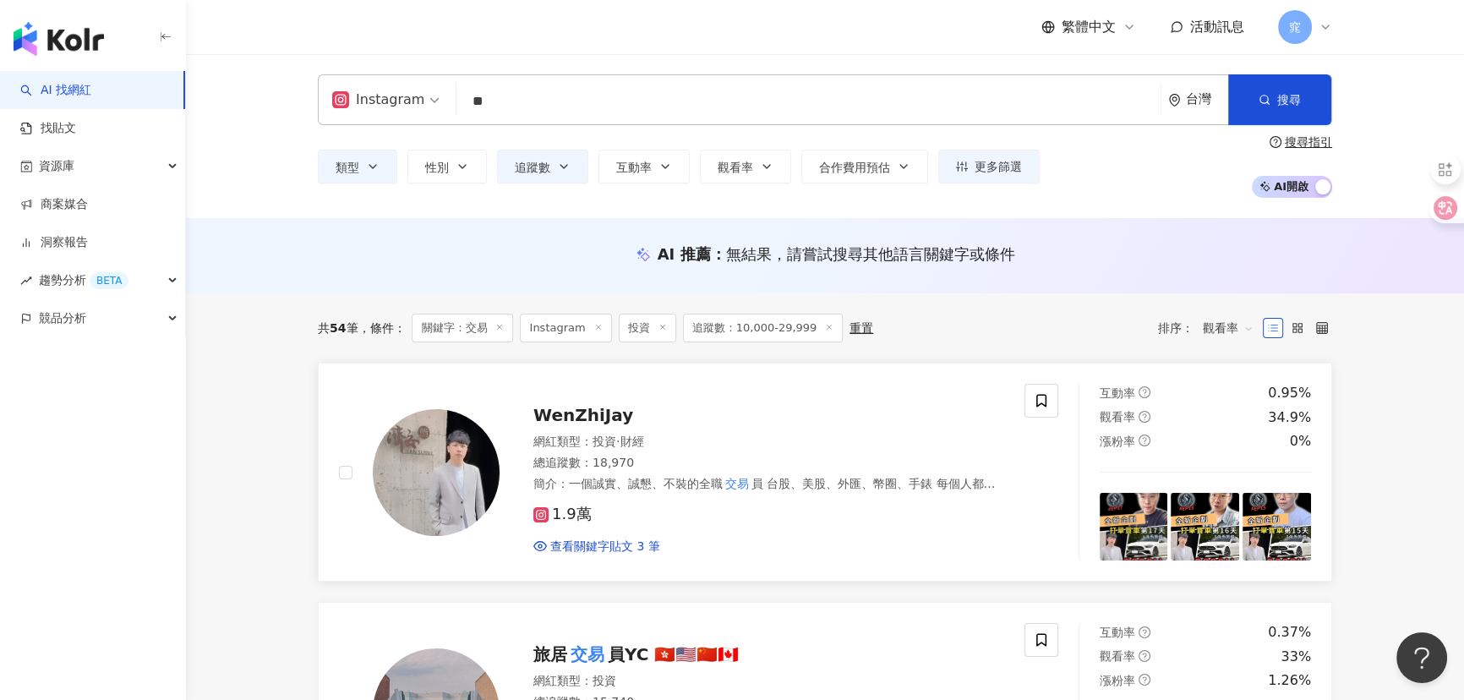
click at [581, 428] on div "WenZhiJay 網紅類型 ： 投資 · 財經 總追蹤數 ： 18,970 簡介 ： 一個誠實、誠懇、不裝的全職 交易 員 台股、美股、外匯、幣圈、手錶 每…" at bounding box center [751, 472] width 505 height 165
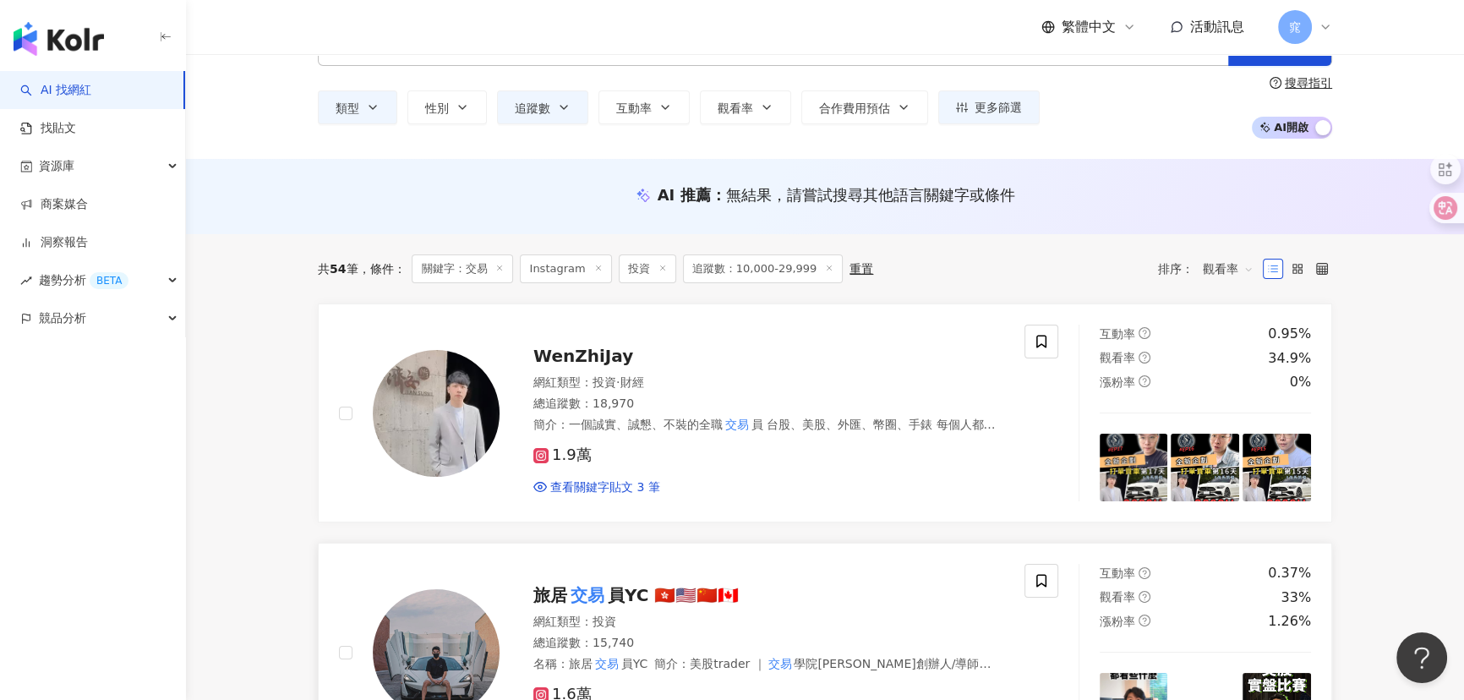
scroll to position [153, 0]
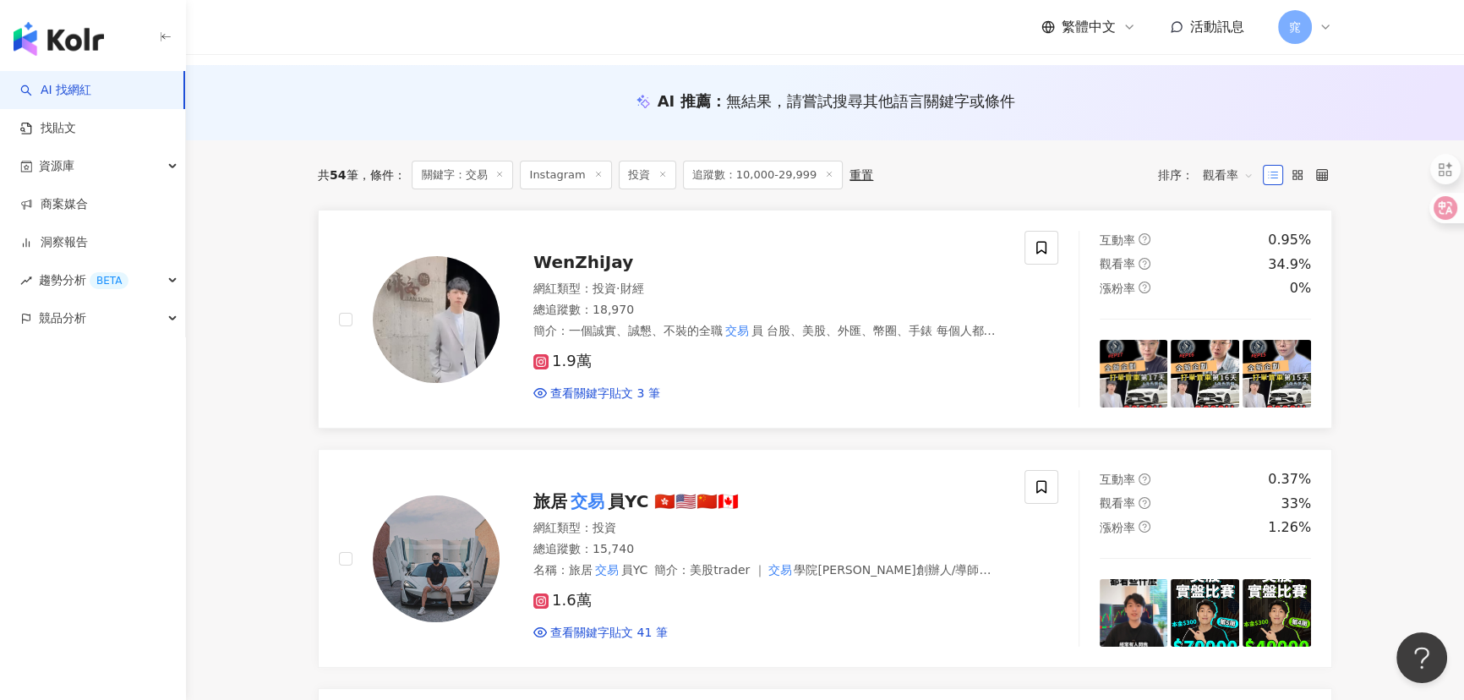
click at [574, 360] on span "1.9萬" at bounding box center [562, 361] width 58 height 18
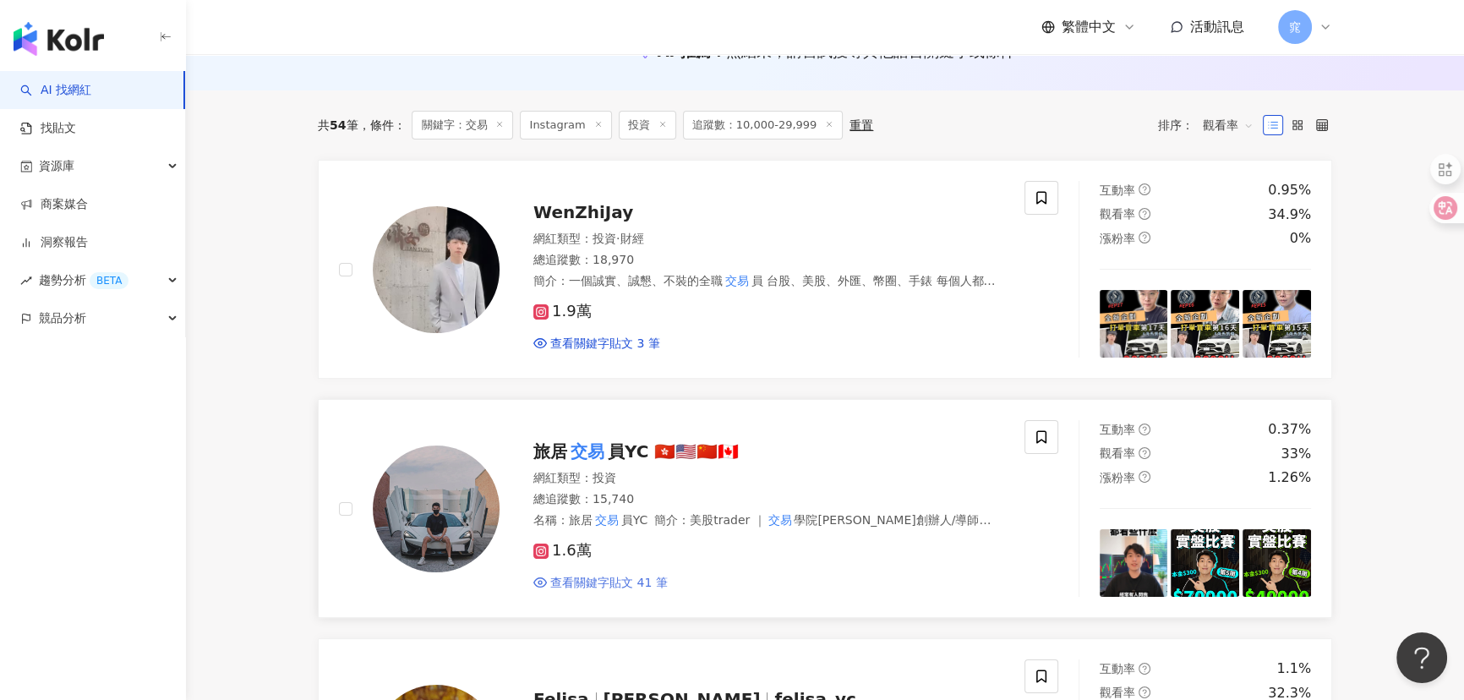
scroll to position [230, 0]
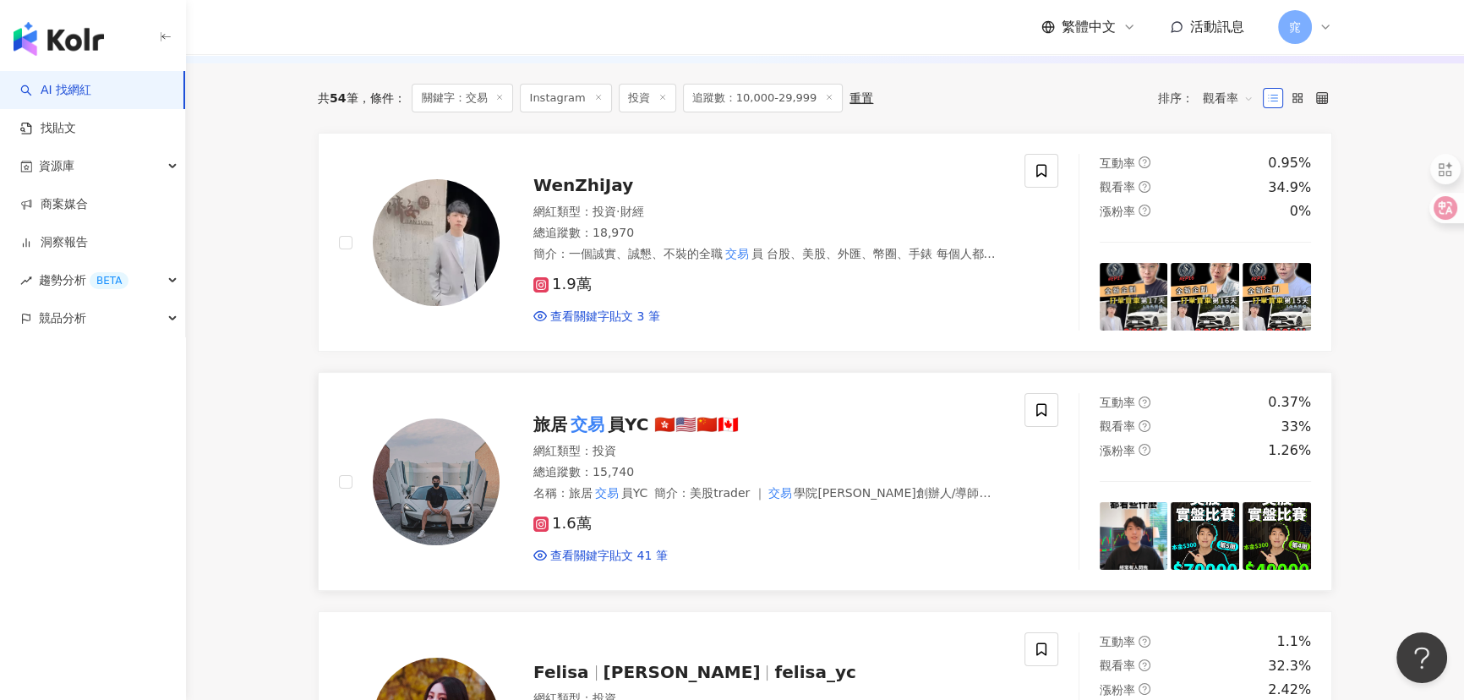
click at [567, 431] on mark "交易" at bounding box center [587, 424] width 41 height 27
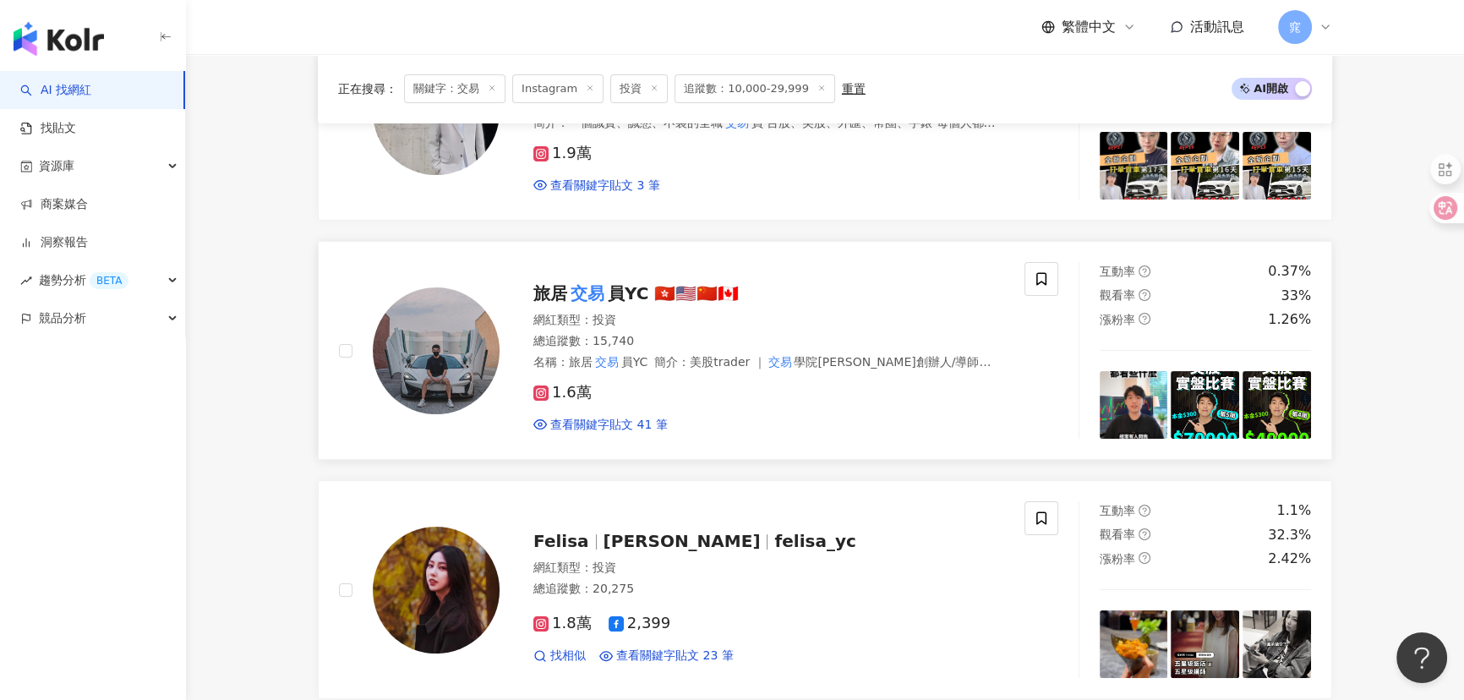
scroll to position [538, 0]
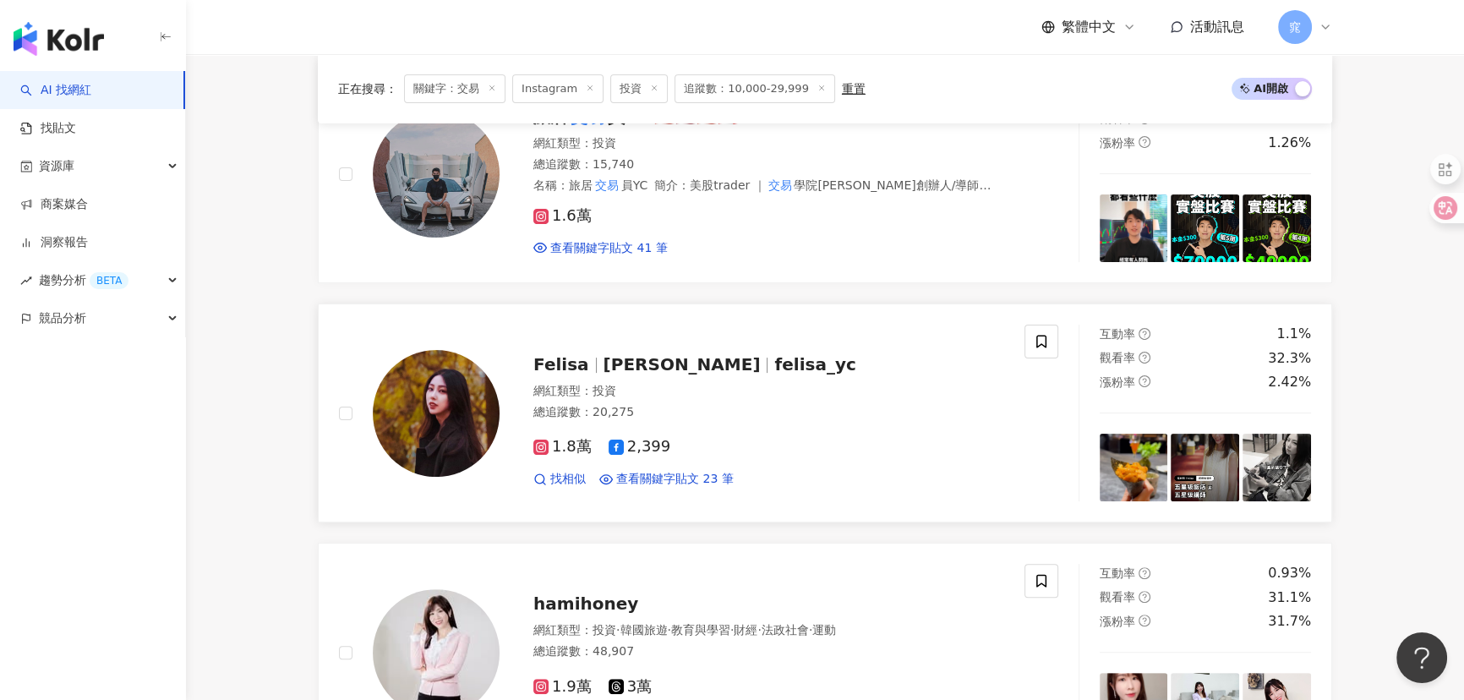
click at [611, 368] on span "亞倩" at bounding box center [681, 364] width 157 height 20
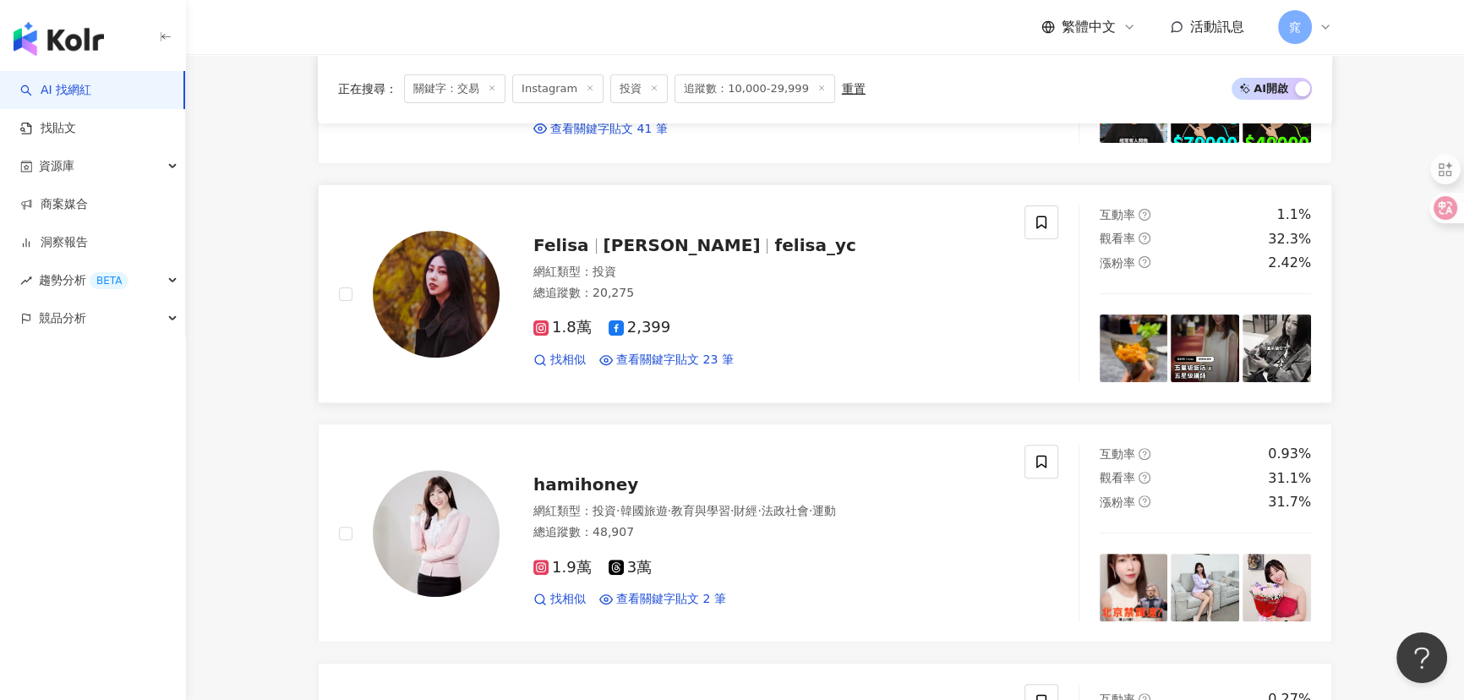
scroll to position [768, 0]
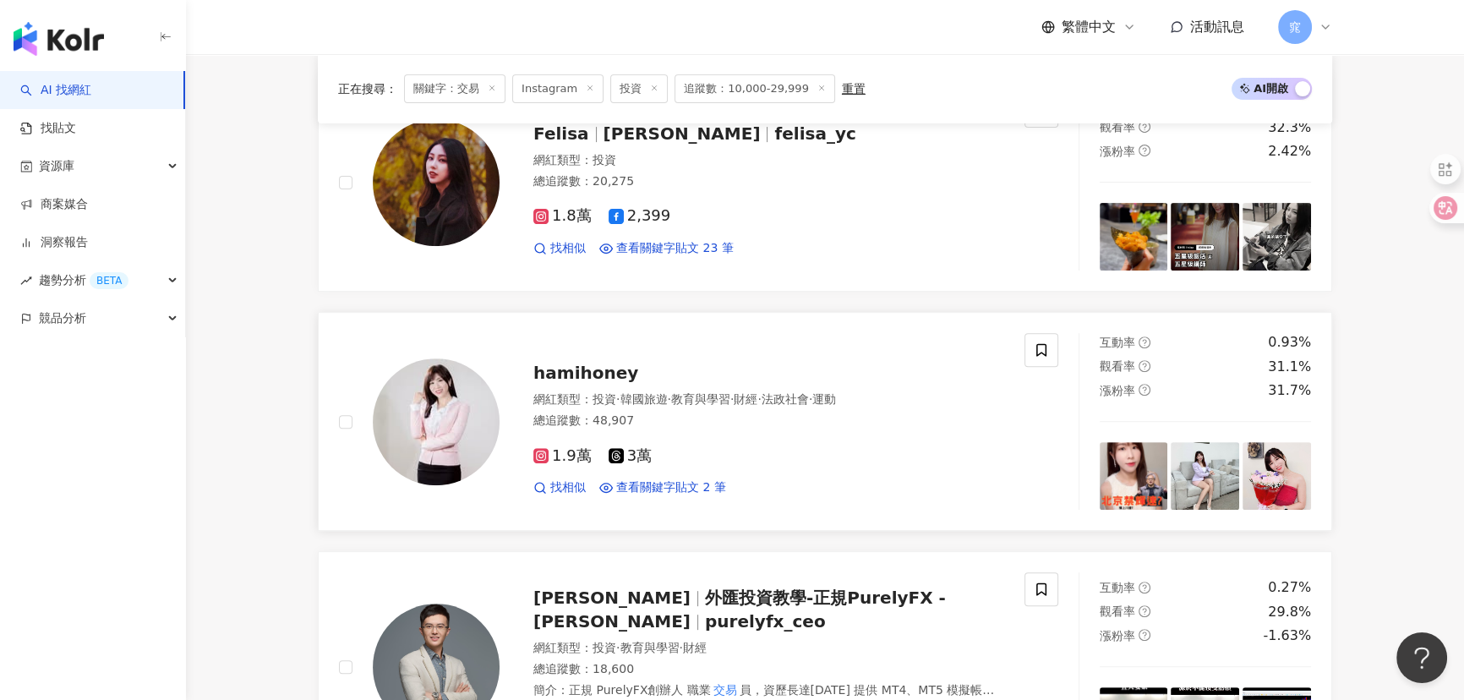
click at [582, 364] on span "hamihoney" at bounding box center [585, 373] width 105 height 20
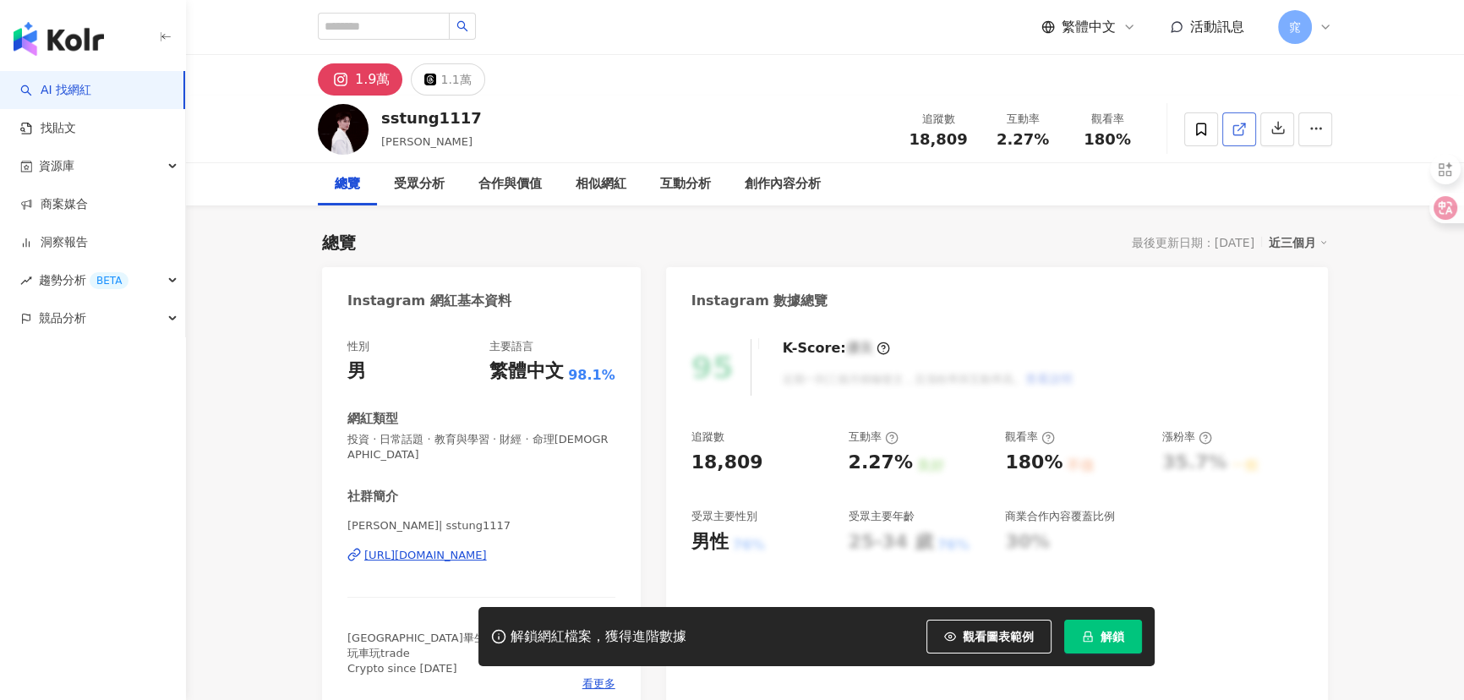
click at [1242, 127] on icon at bounding box center [1238, 129] width 15 height 15
click at [1237, 125] on icon at bounding box center [1237, 129] width 9 height 9
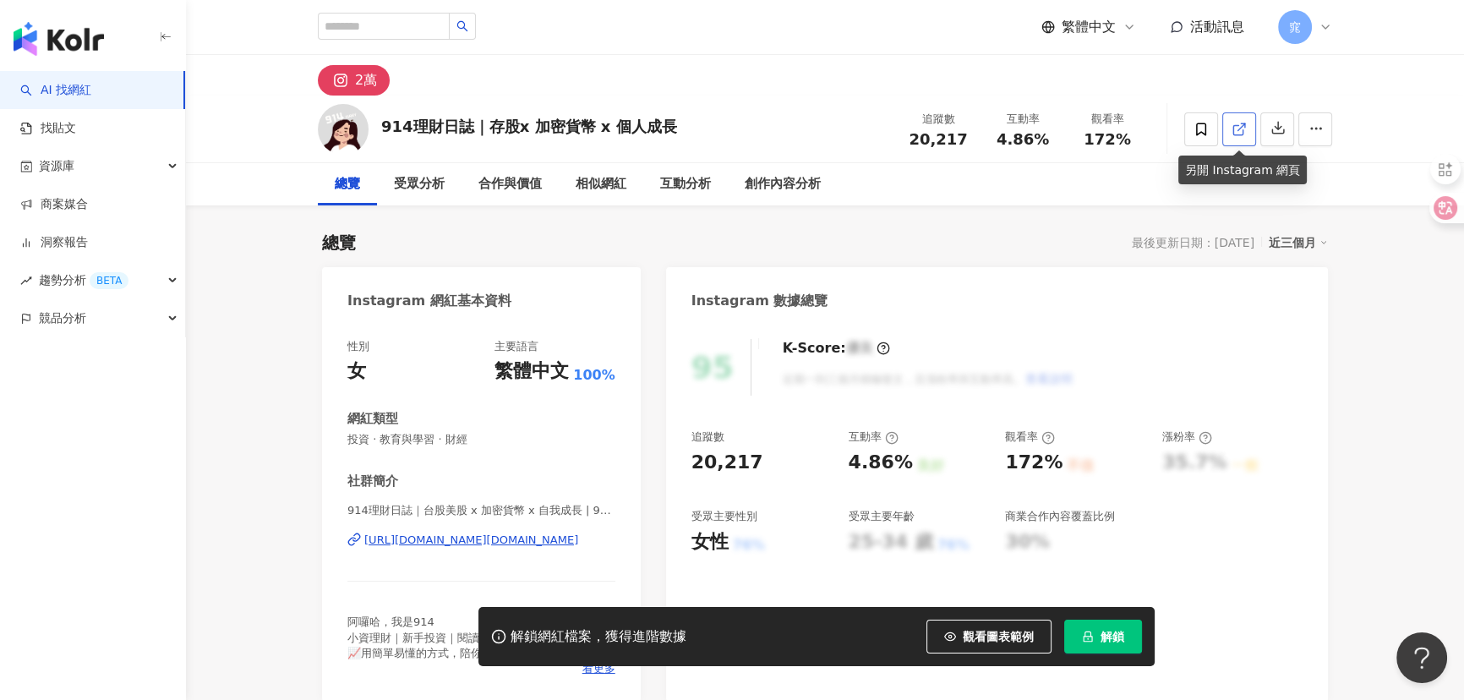
click at [1241, 128] on icon at bounding box center [1238, 129] width 15 height 15
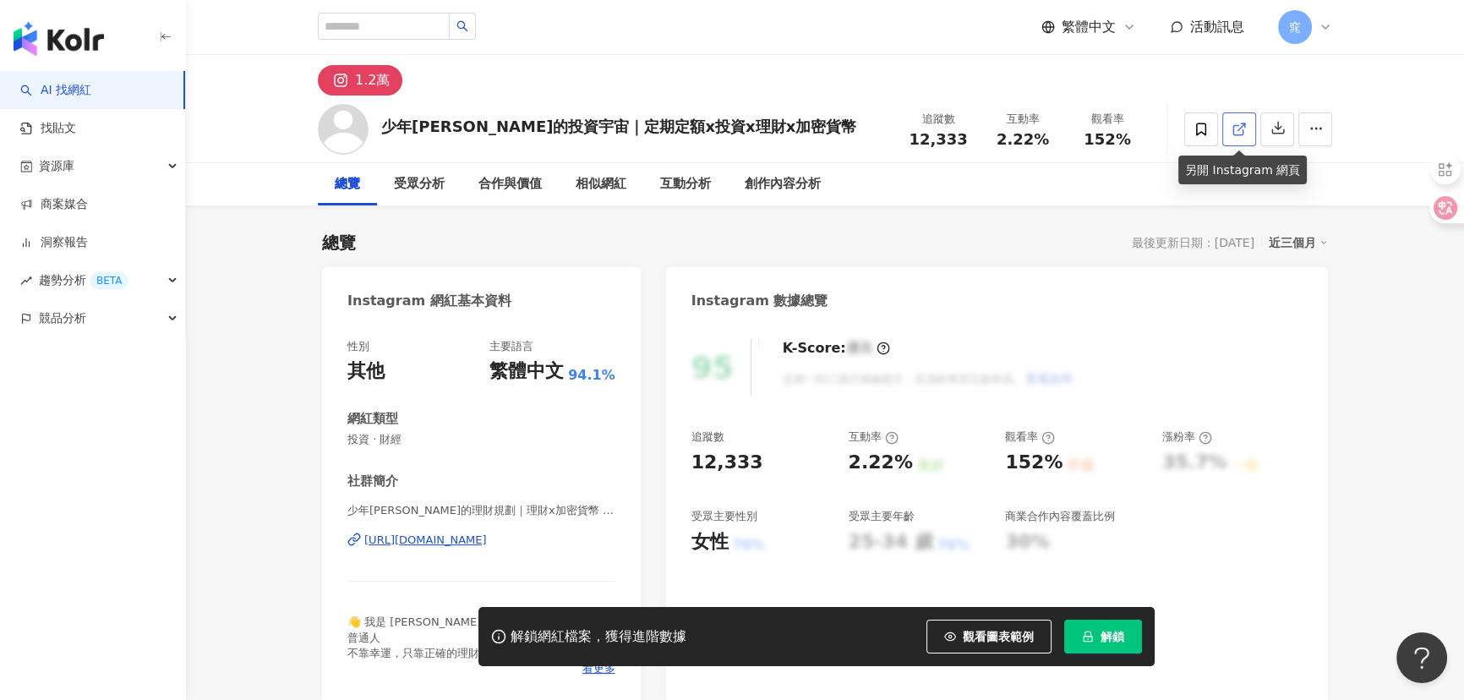
click at [1241, 137] on span at bounding box center [1238, 129] width 15 height 18
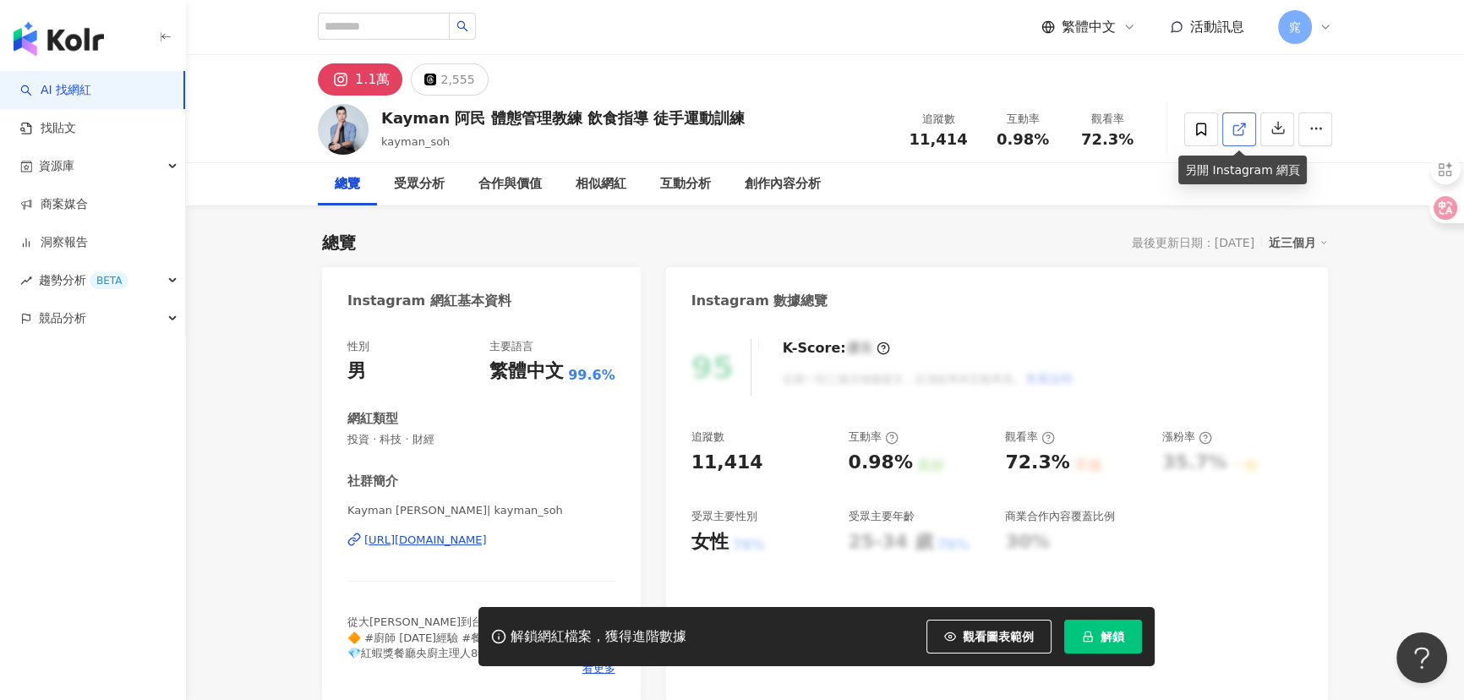
click at [1240, 133] on icon at bounding box center [1238, 129] width 15 height 15
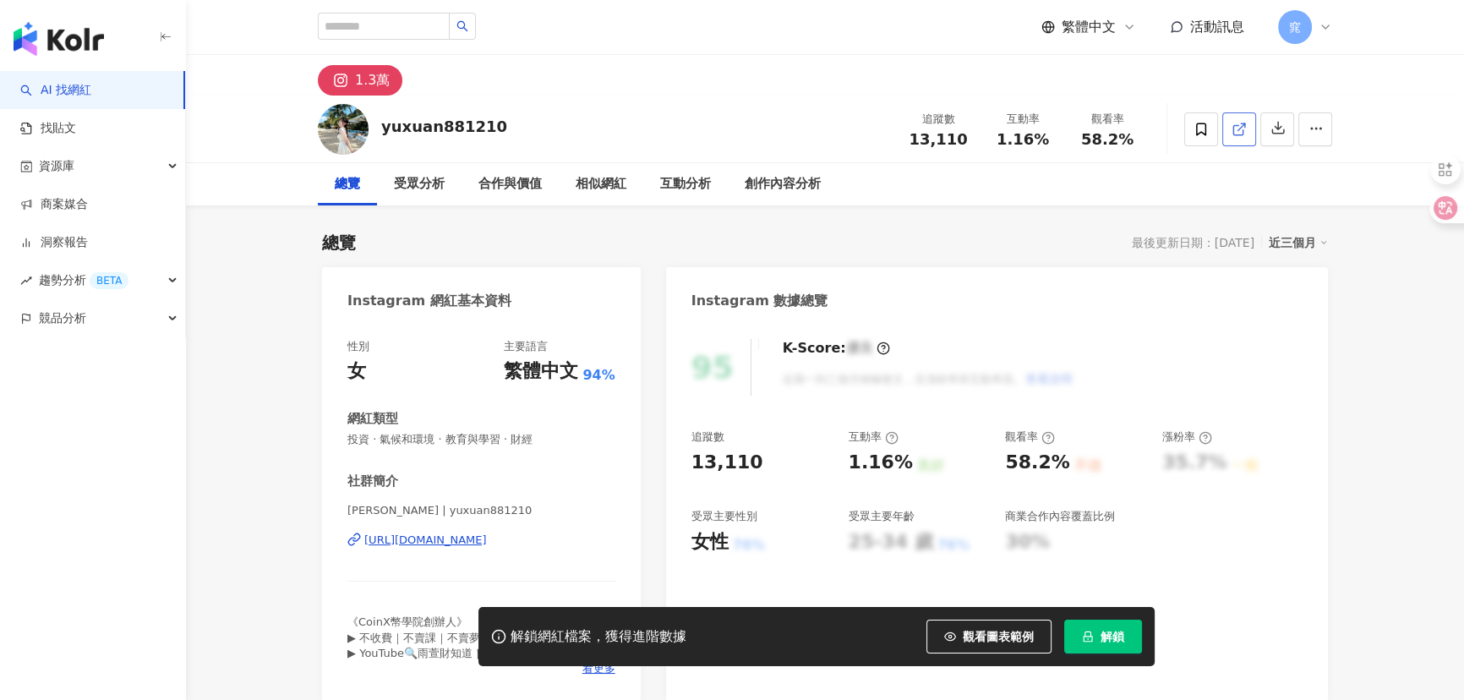
click at [1236, 131] on icon at bounding box center [1238, 129] width 15 height 15
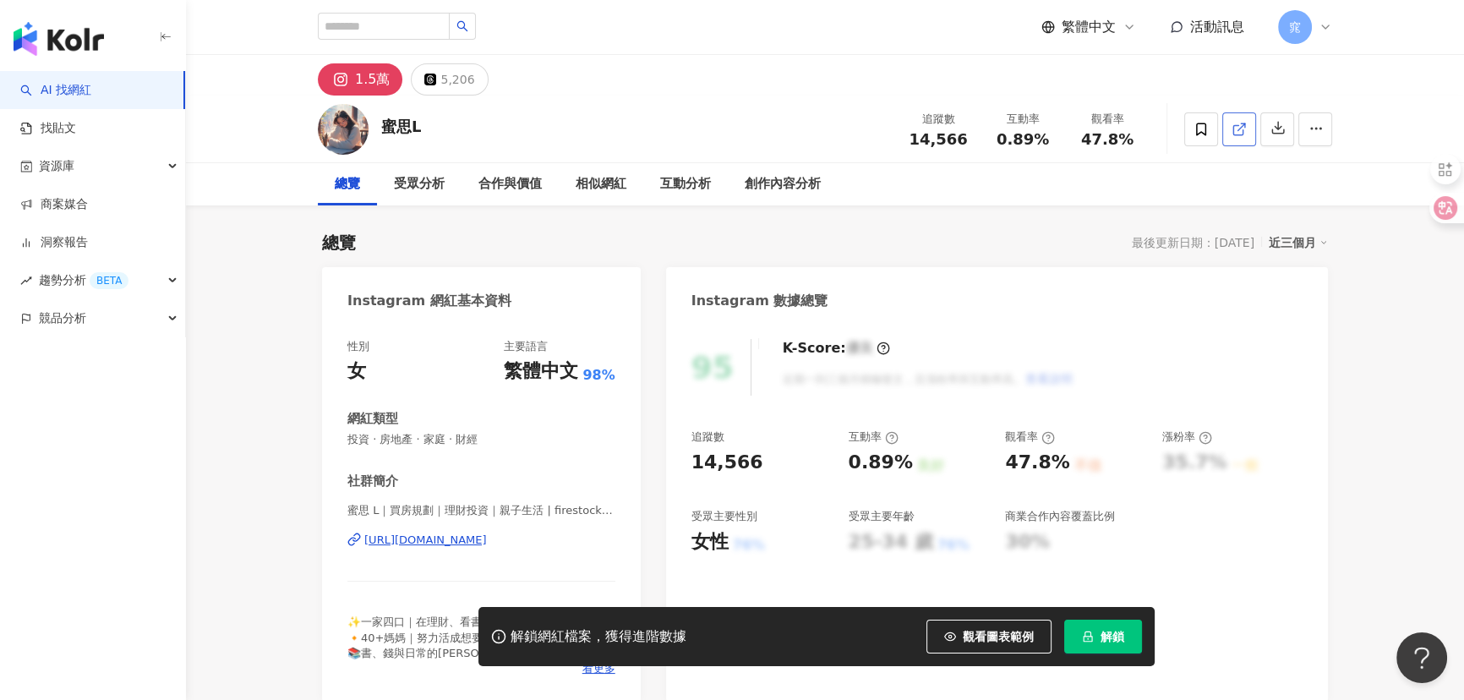
click at [1251, 124] on link at bounding box center [1239, 129] width 34 height 34
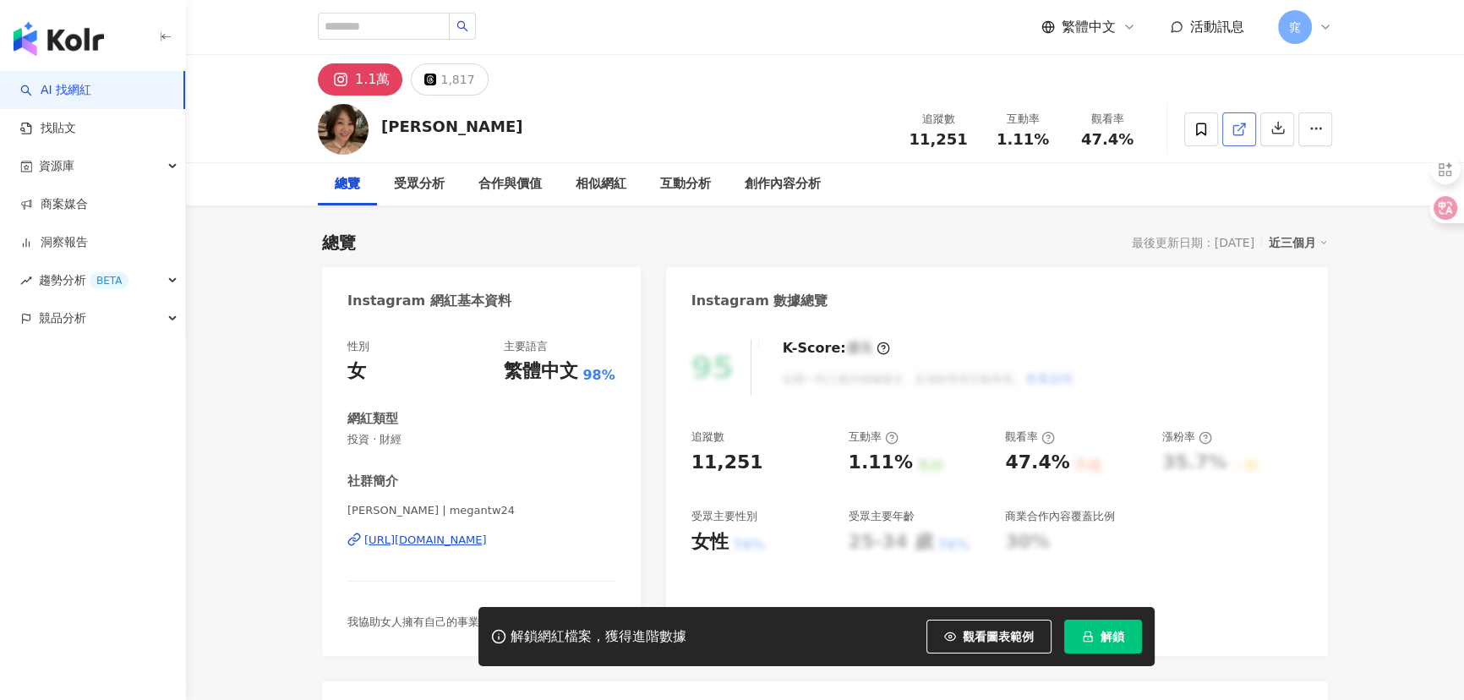
drag, startPoint x: 1193, startPoint y: 200, endPoint x: 1239, endPoint y: 129, distance: 84.4
click at [1239, 129] on icon at bounding box center [1238, 129] width 15 height 15
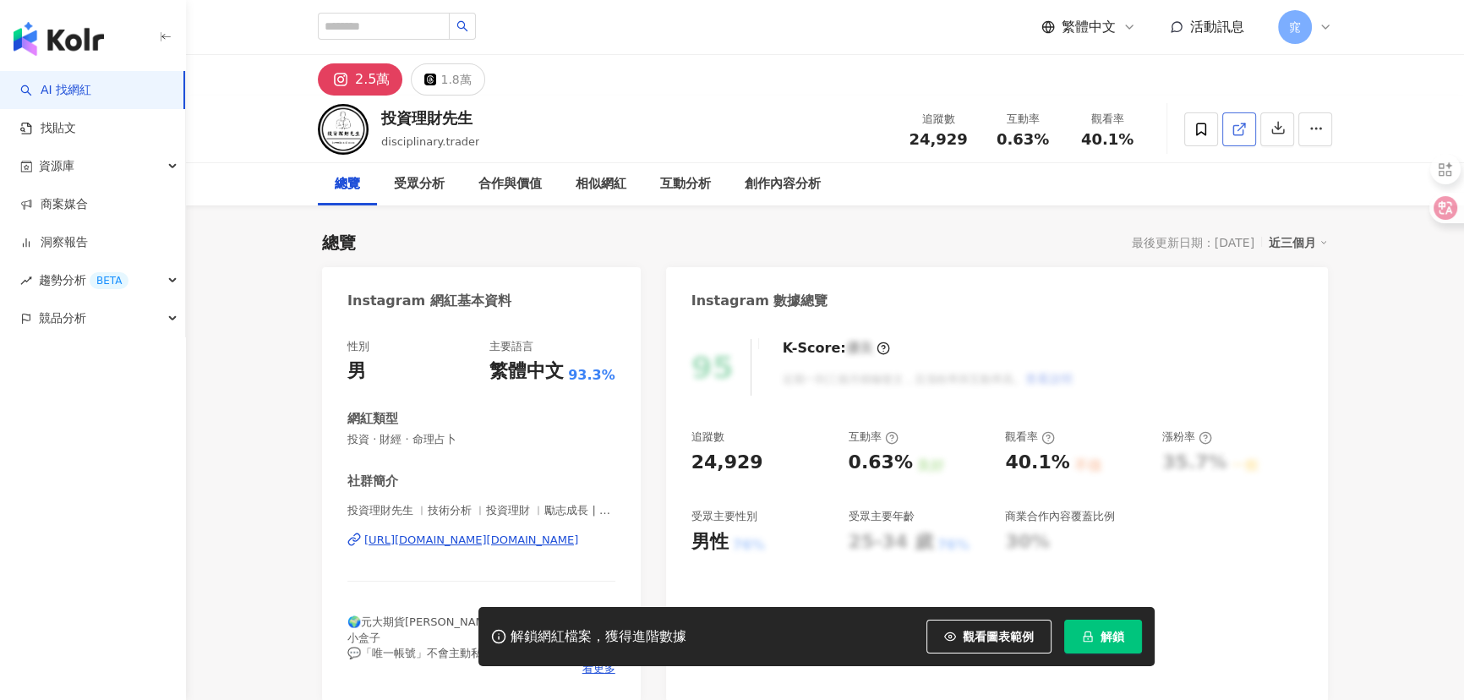
drag, startPoint x: 1231, startPoint y: 155, endPoint x: 1239, endPoint y: 130, distance: 25.7
click at [1239, 130] on icon at bounding box center [1238, 129] width 15 height 15
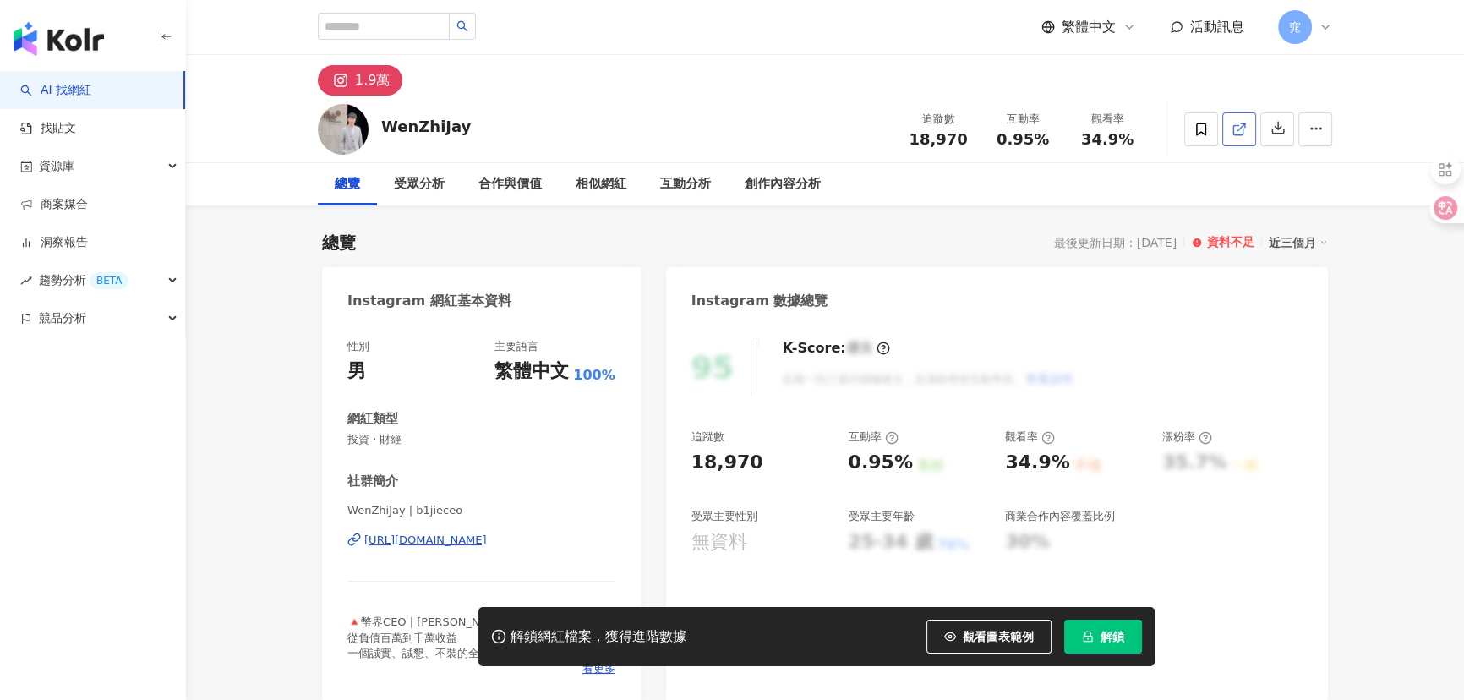
click at [1237, 128] on icon at bounding box center [1238, 129] width 15 height 15
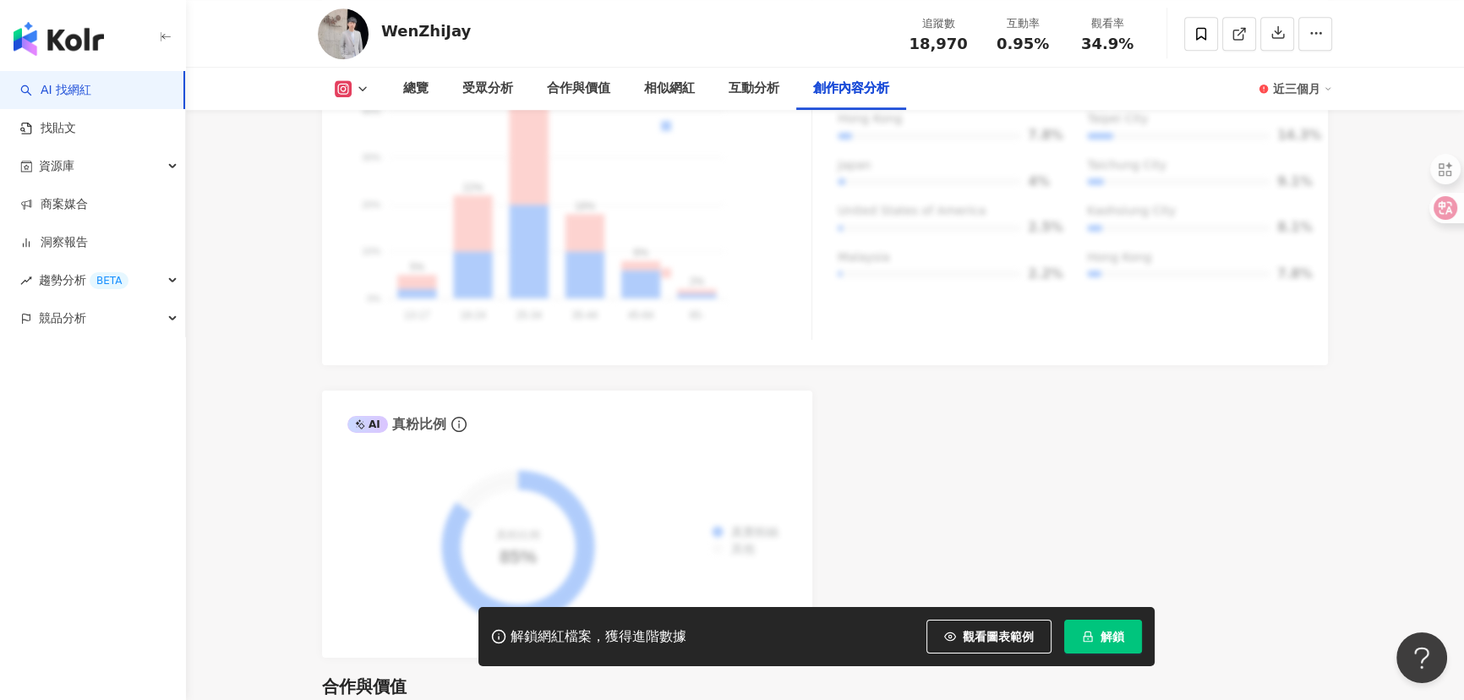
scroll to position [5273, 0]
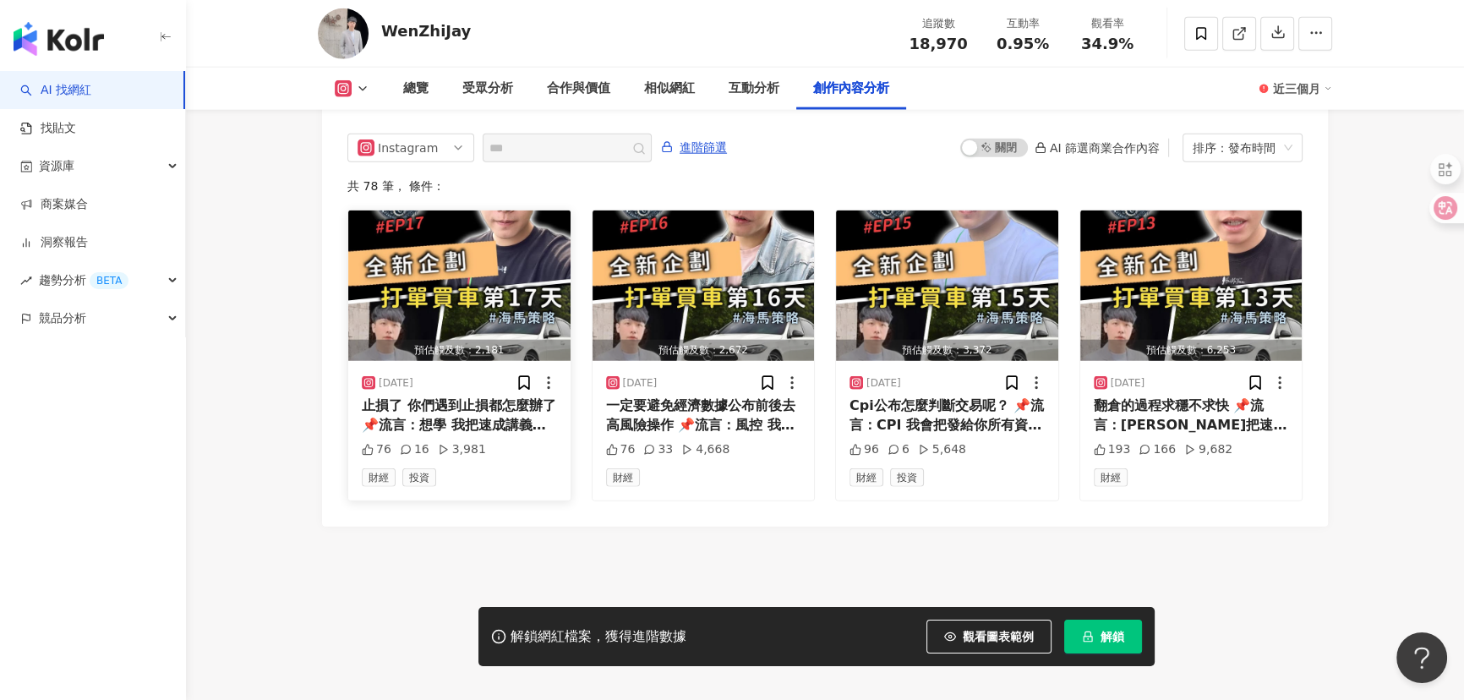
click at [469, 415] on div "止損了 你們遇到止損都怎麼辦了 📌流言：想學 我把速成講義跟資源發給你 #幣界ceo #賺錢 #幣圈 #上班族 #比特幣 #技術分析 #加密貨幣 #虛擬貨幣 …" at bounding box center [459, 415] width 195 height 38
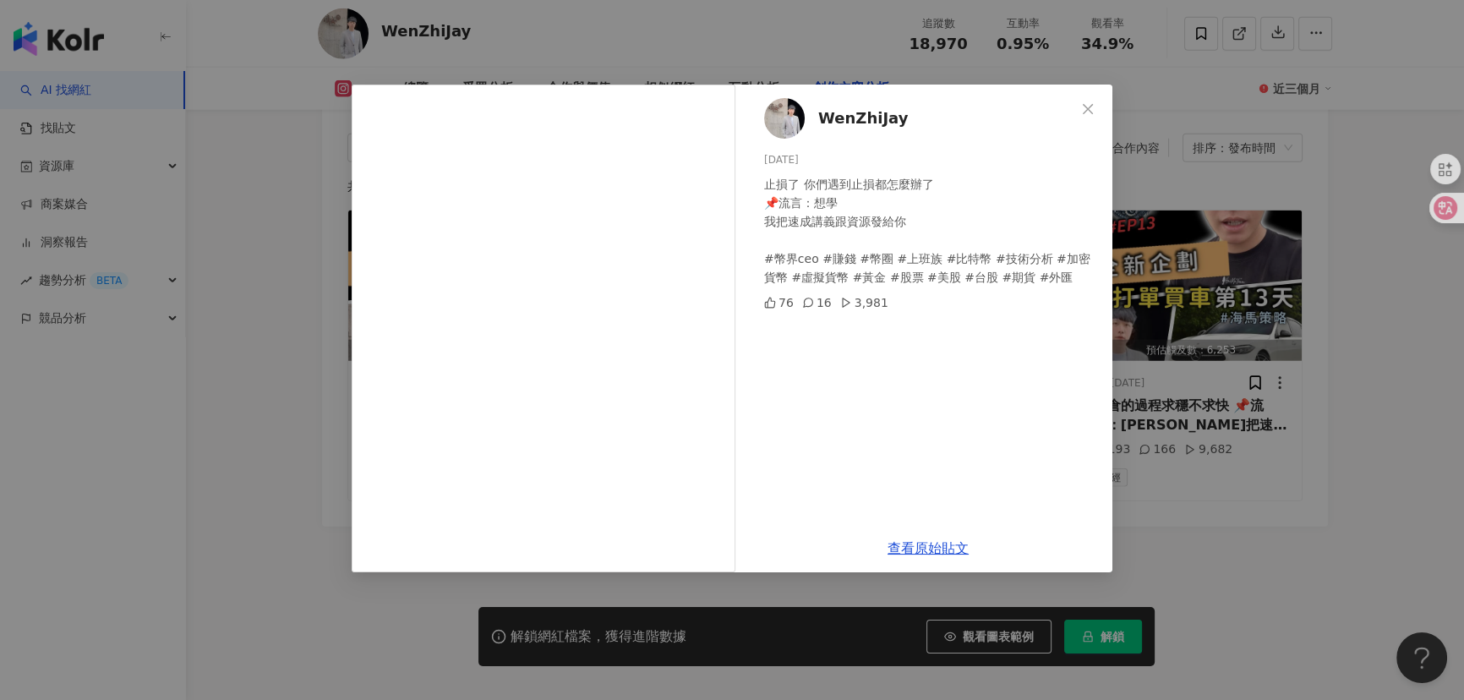
drag, startPoint x: 1088, startPoint y: 108, endPoint x: 1168, endPoint y: 145, distance: 88.5
click at [1088, 108] on icon "close" at bounding box center [1088, 108] width 10 height 10
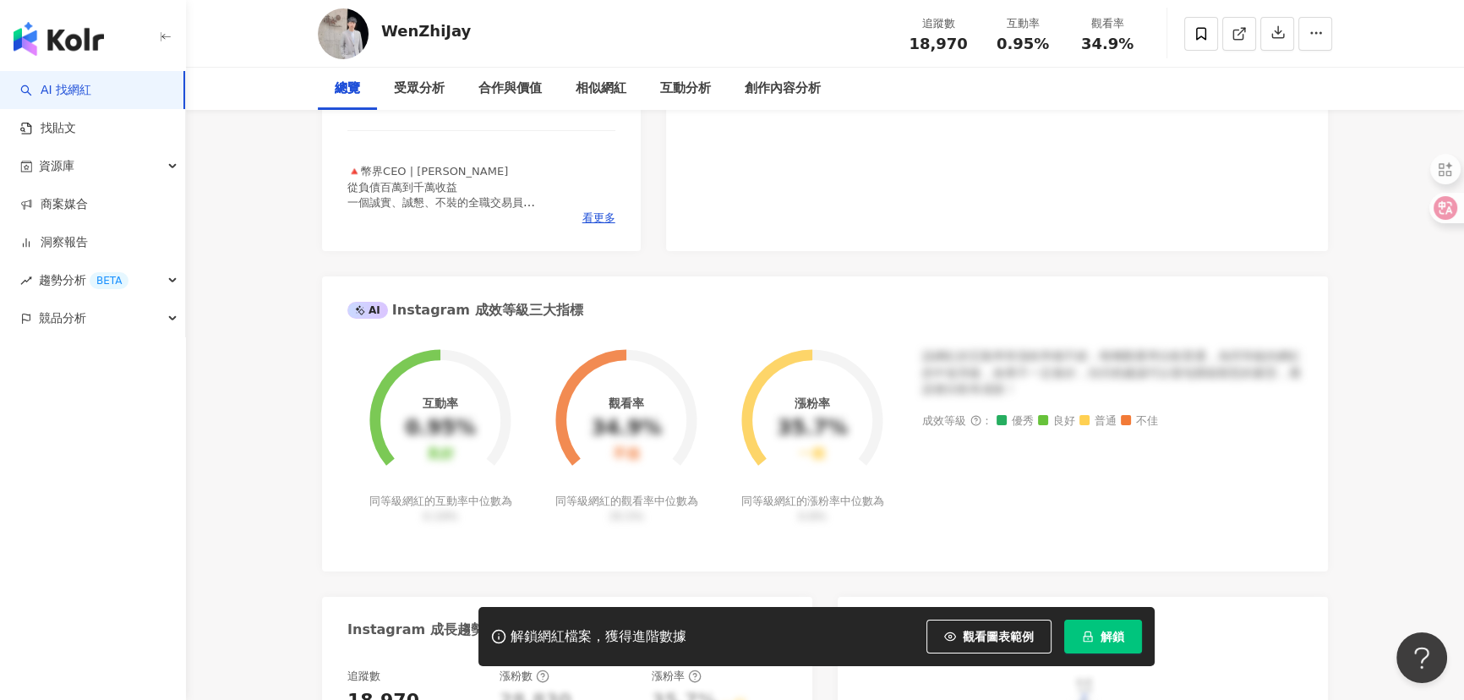
scroll to position [0, 0]
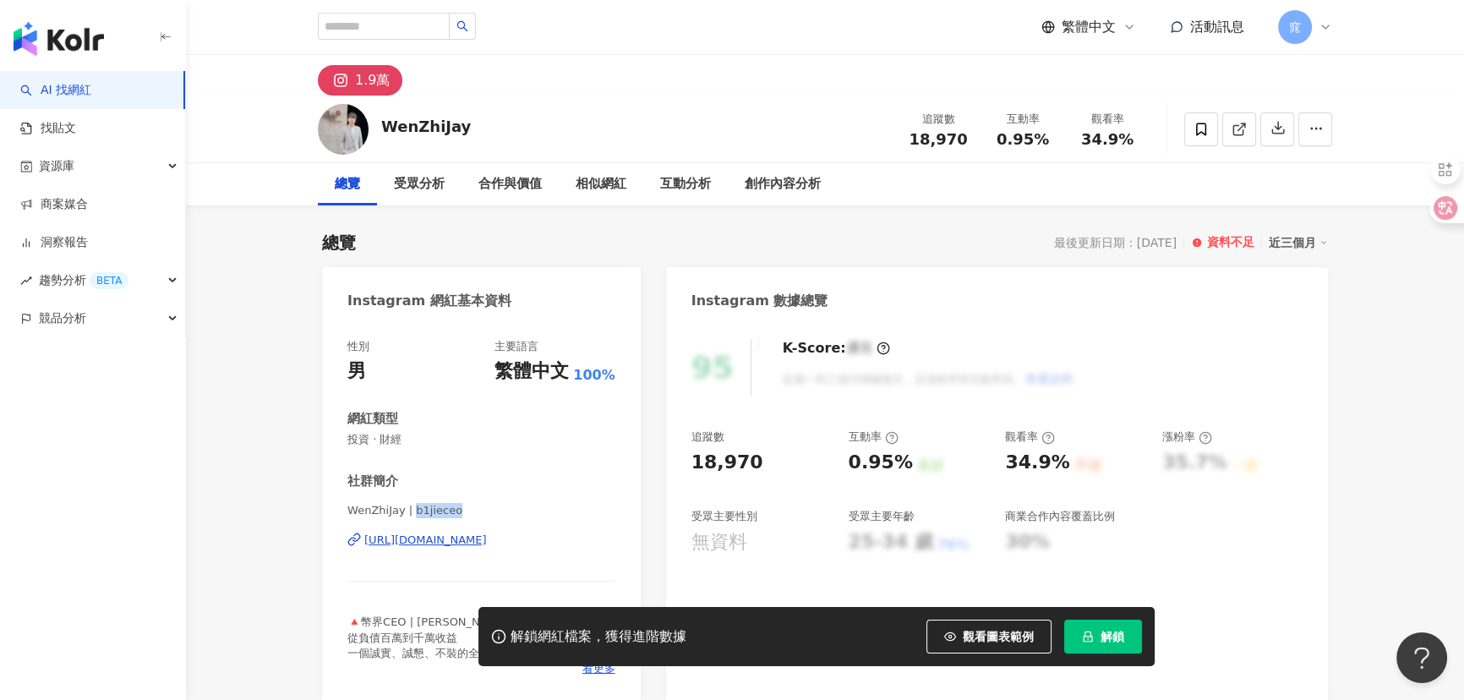
drag, startPoint x: 411, startPoint y: 513, endPoint x: 472, endPoint y: 516, distance: 60.9
click at [472, 516] on span "WenZhiJay | b1jieceo" at bounding box center [481, 510] width 268 height 15
copy span "b1jieceo"
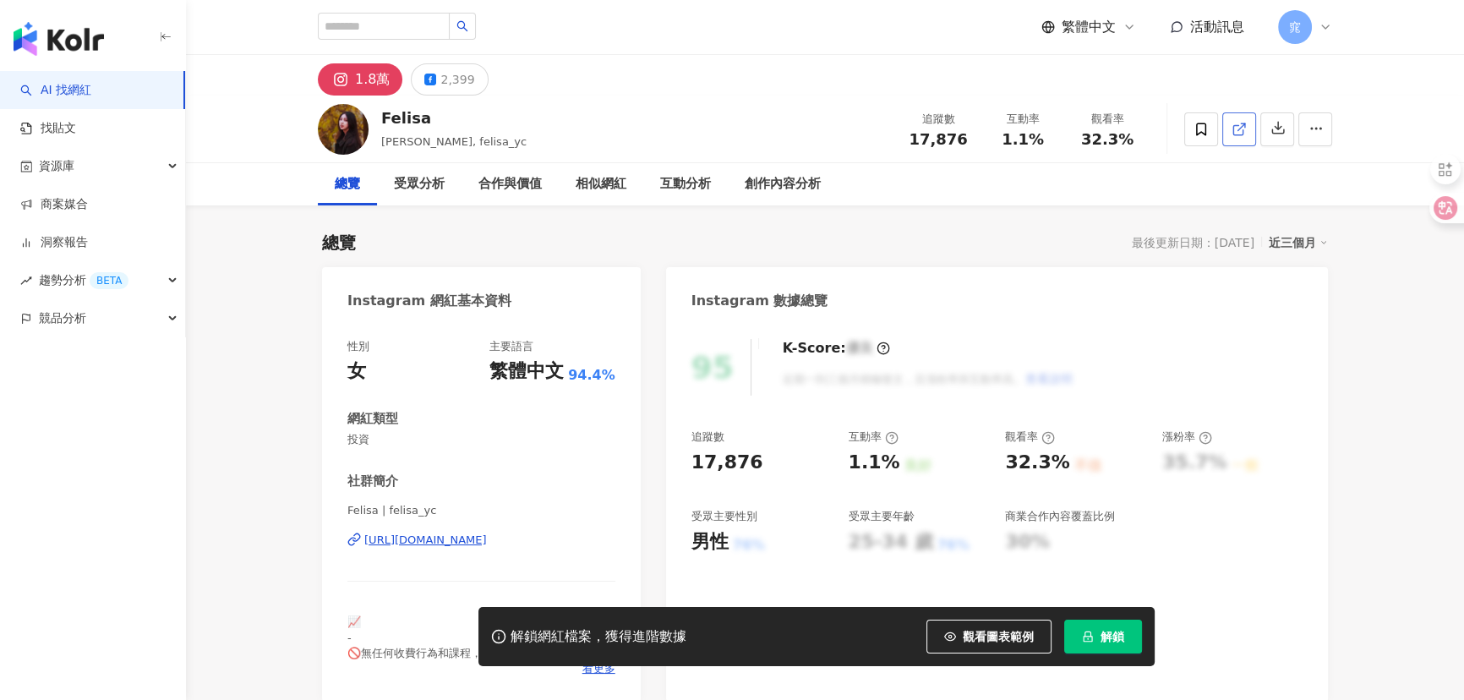
click at [1242, 128] on icon at bounding box center [1237, 129] width 9 height 9
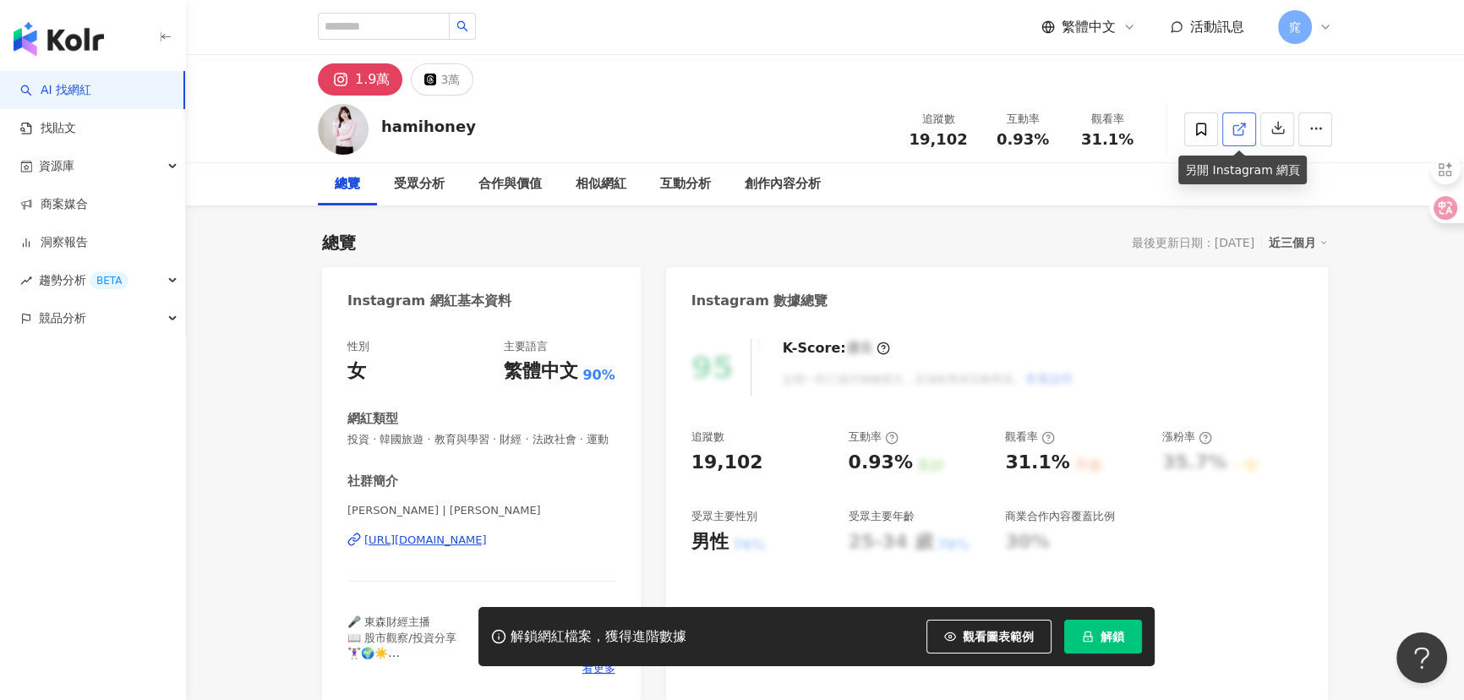
click at [1240, 115] on link at bounding box center [1239, 129] width 34 height 34
